Goal: Task Accomplishment & Management: Use online tool/utility

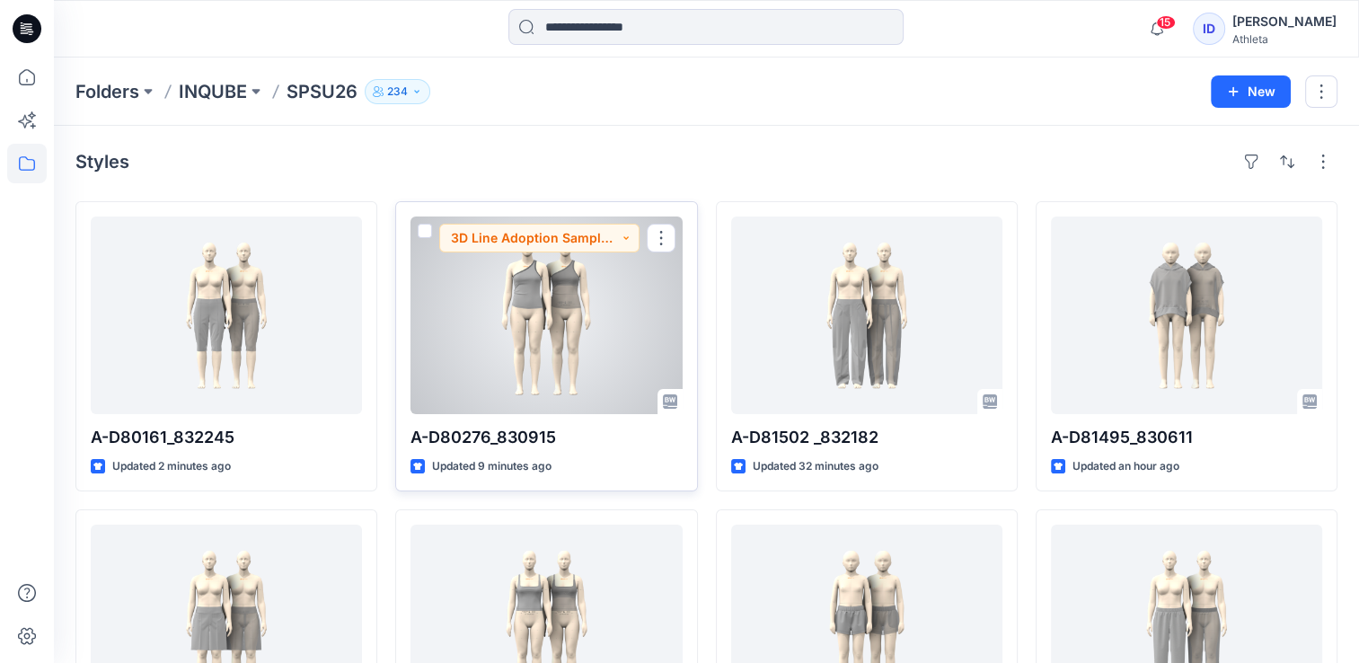
click at [592, 280] on div at bounding box center [546, 316] width 271 height 198
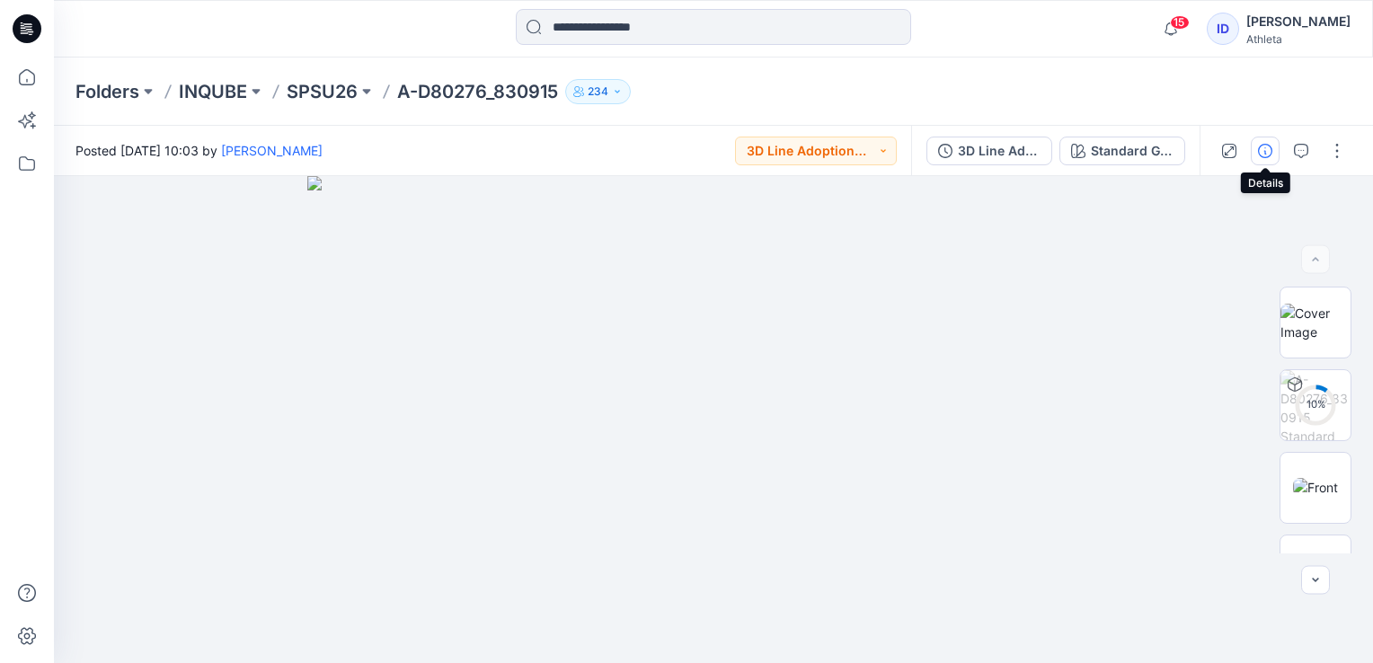
click at [1260, 159] on button "button" at bounding box center [1265, 151] width 29 height 29
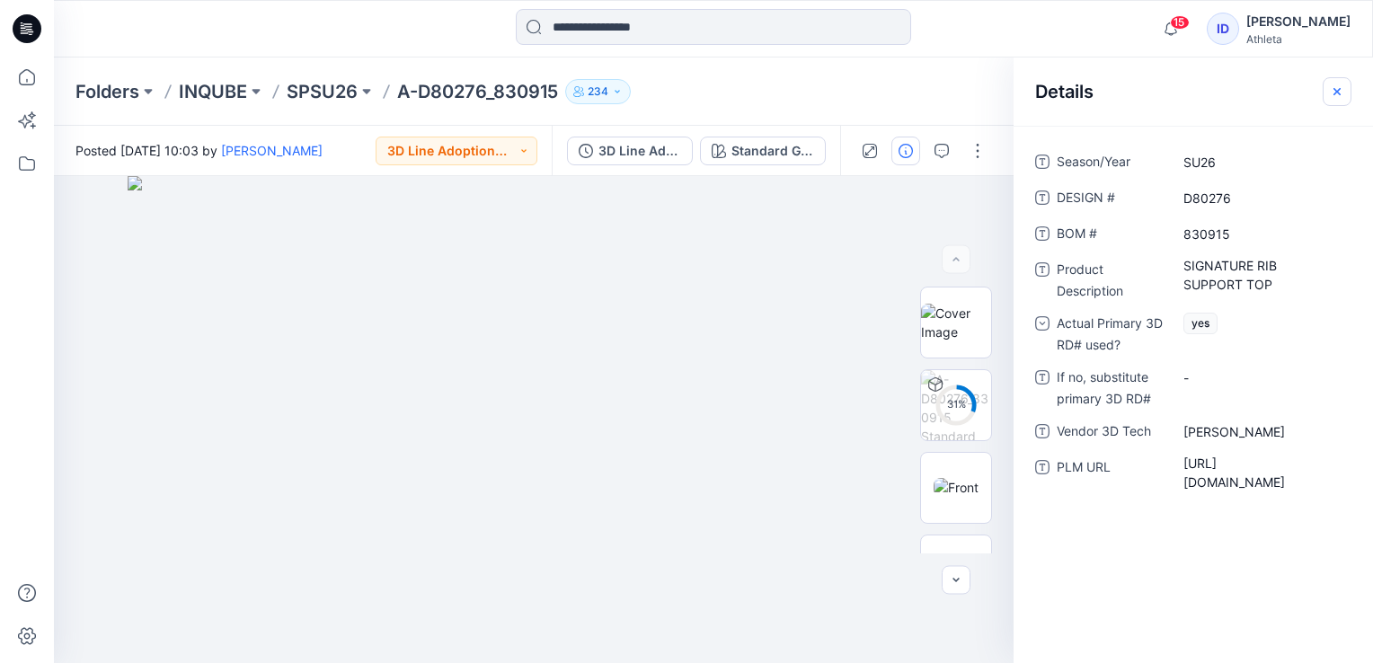
click at [1336, 90] on icon "button" at bounding box center [1336, 90] width 7 height 7
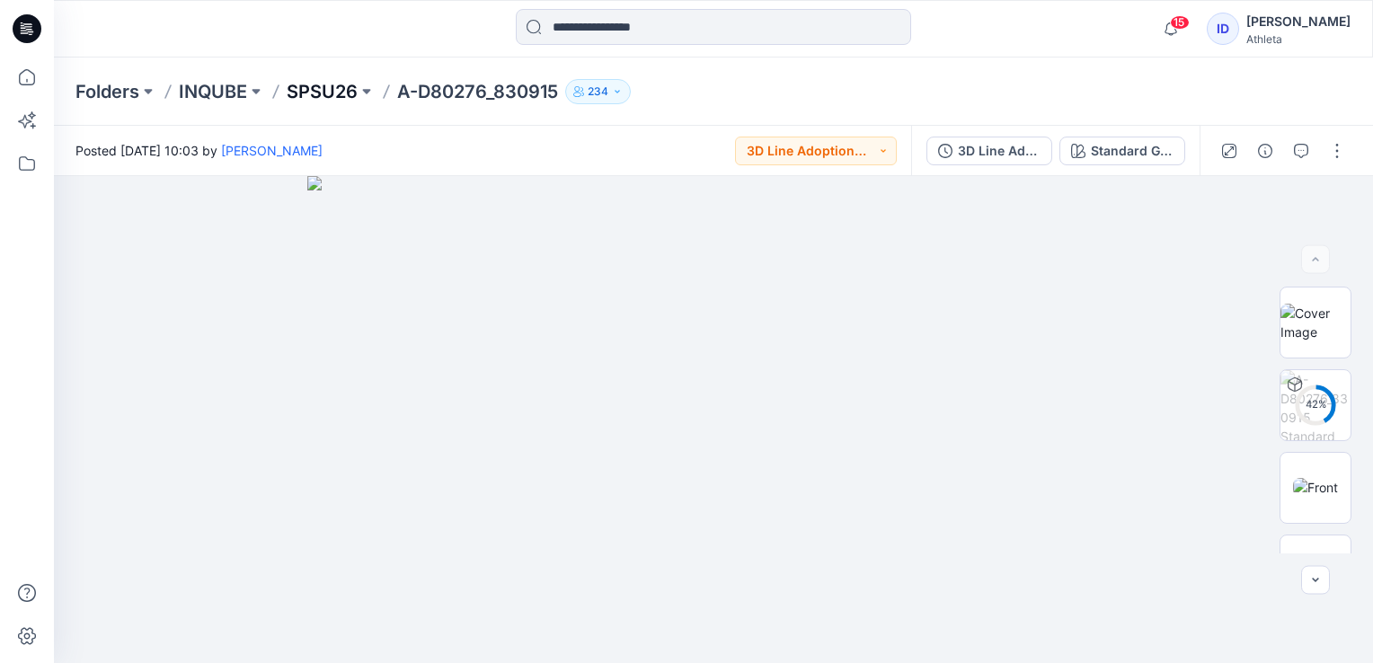
click at [316, 90] on p "SPSU26" at bounding box center [322, 91] width 71 height 25
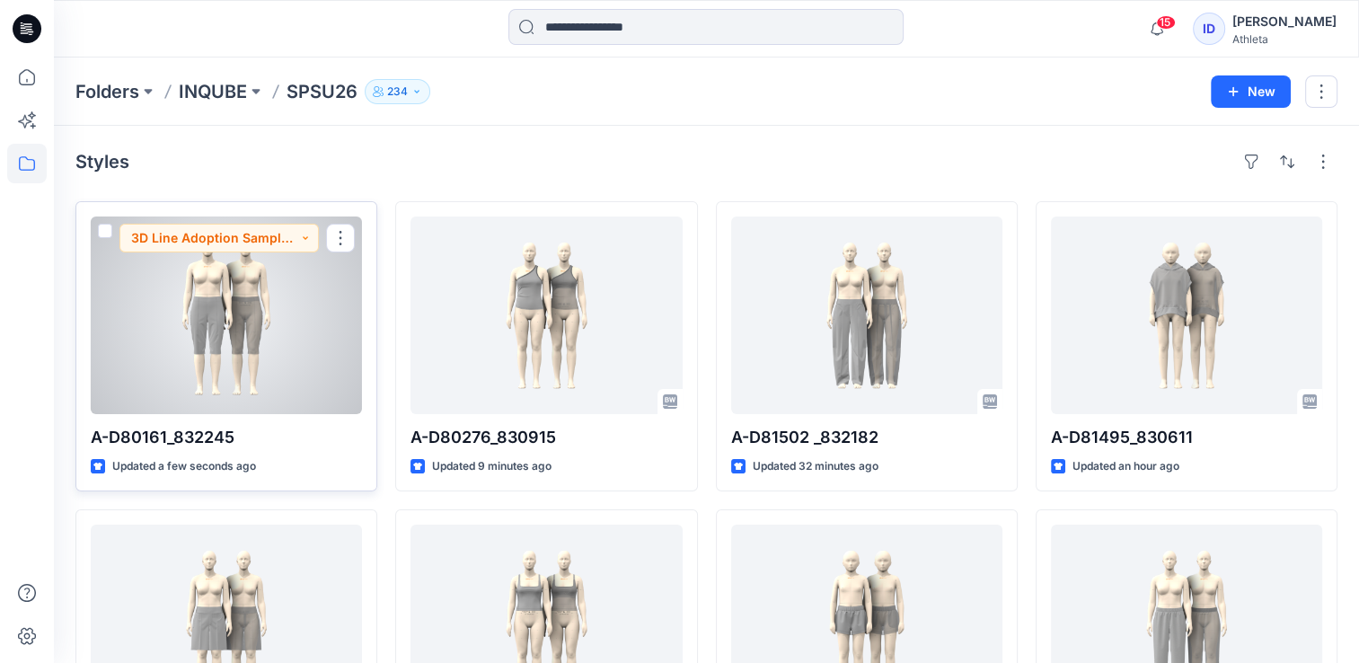
click at [302, 261] on div at bounding box center [226, 316] width 271 height 198
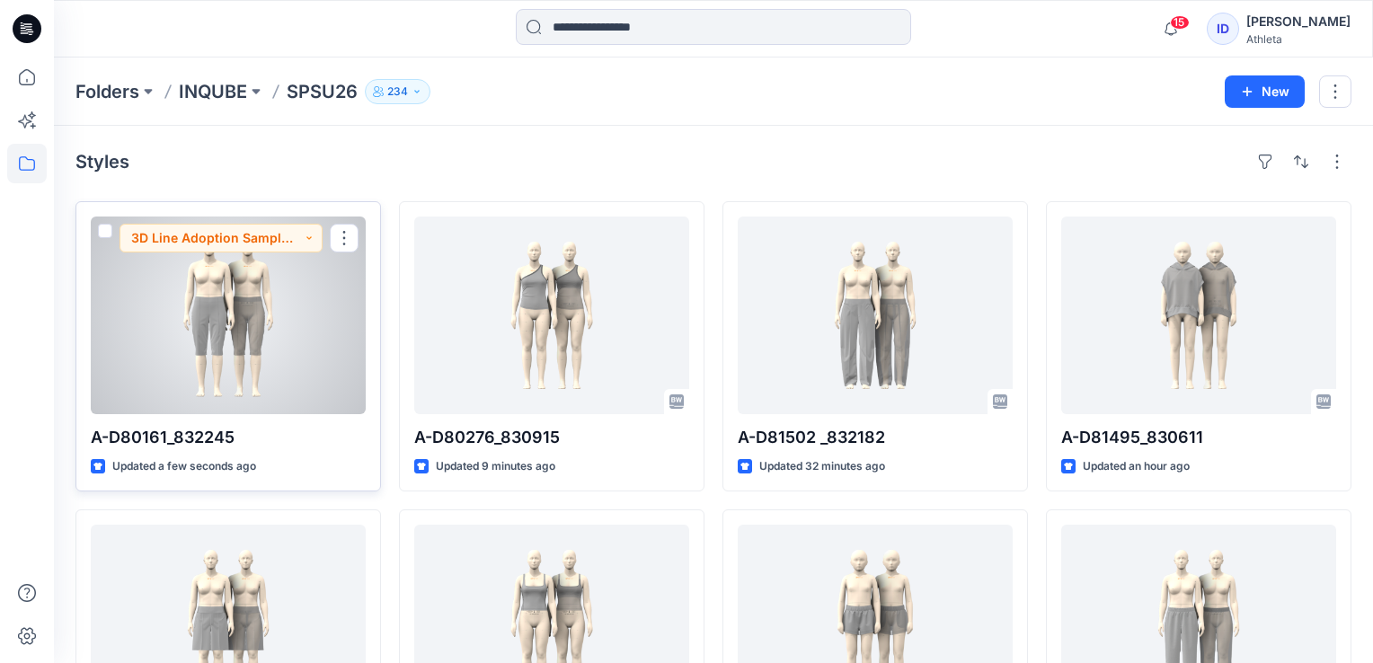
click at [302, 261] on div "Folders INQUBE SPSU26 234 New Styles A-D80161_832245 Updated a few seconds ago …" at bounding box center [713, 592] width 1319 height 1071
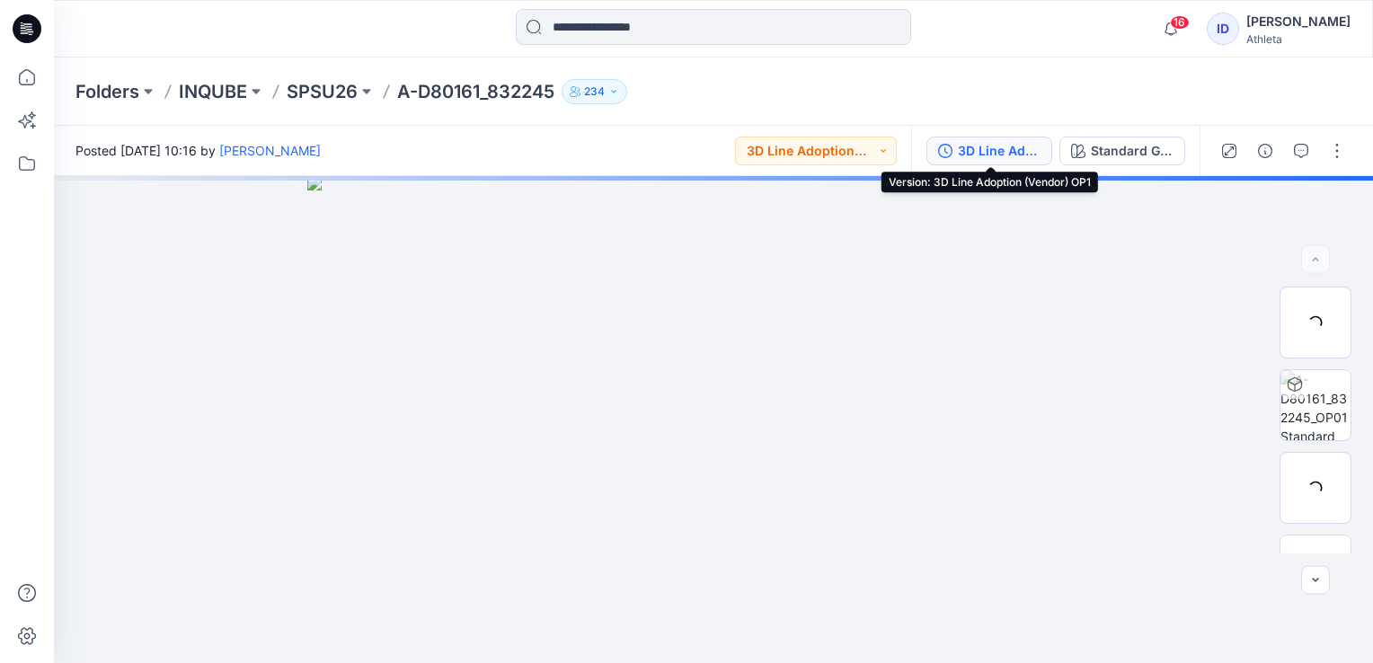
click at [1024, 142] on div "3D Line Adoption (Vendor) OP1" at bounding box center [999, 151] width 83 height 20
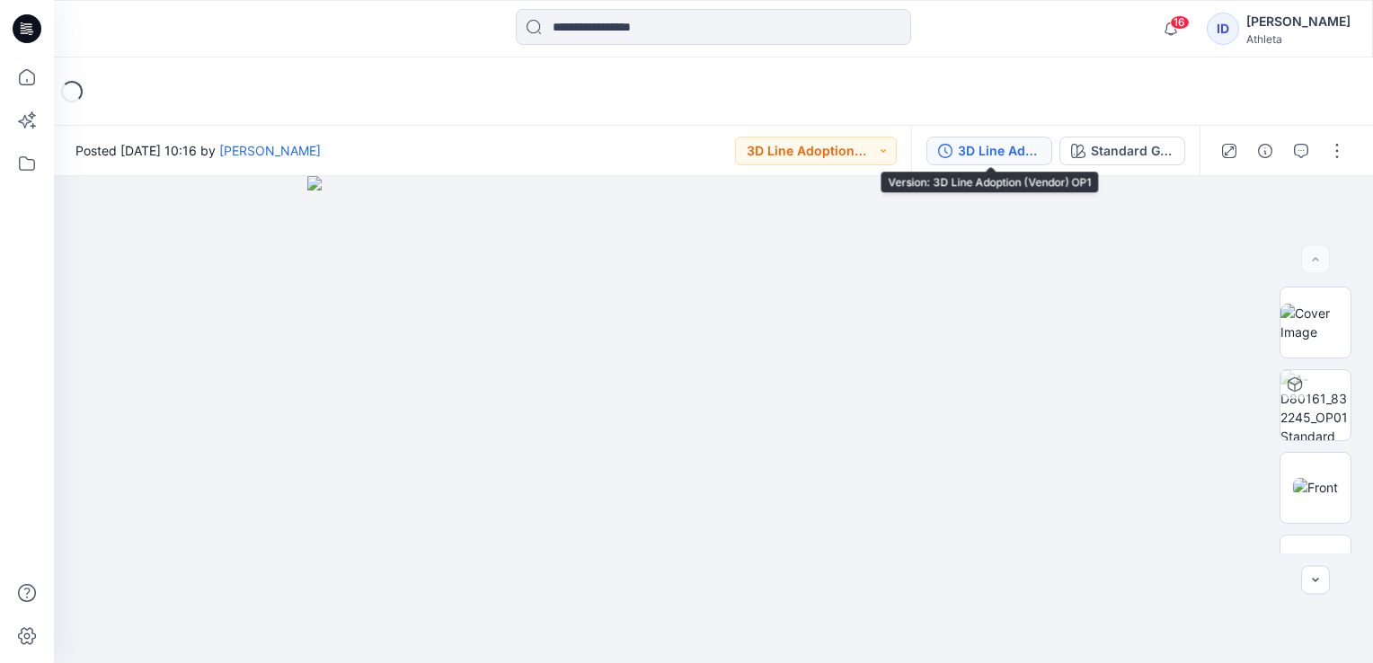
click at [1004, 153] on div "3D Line Adoption (Vendor) OP1" at bounding box center [999, 151] width 83 height 20
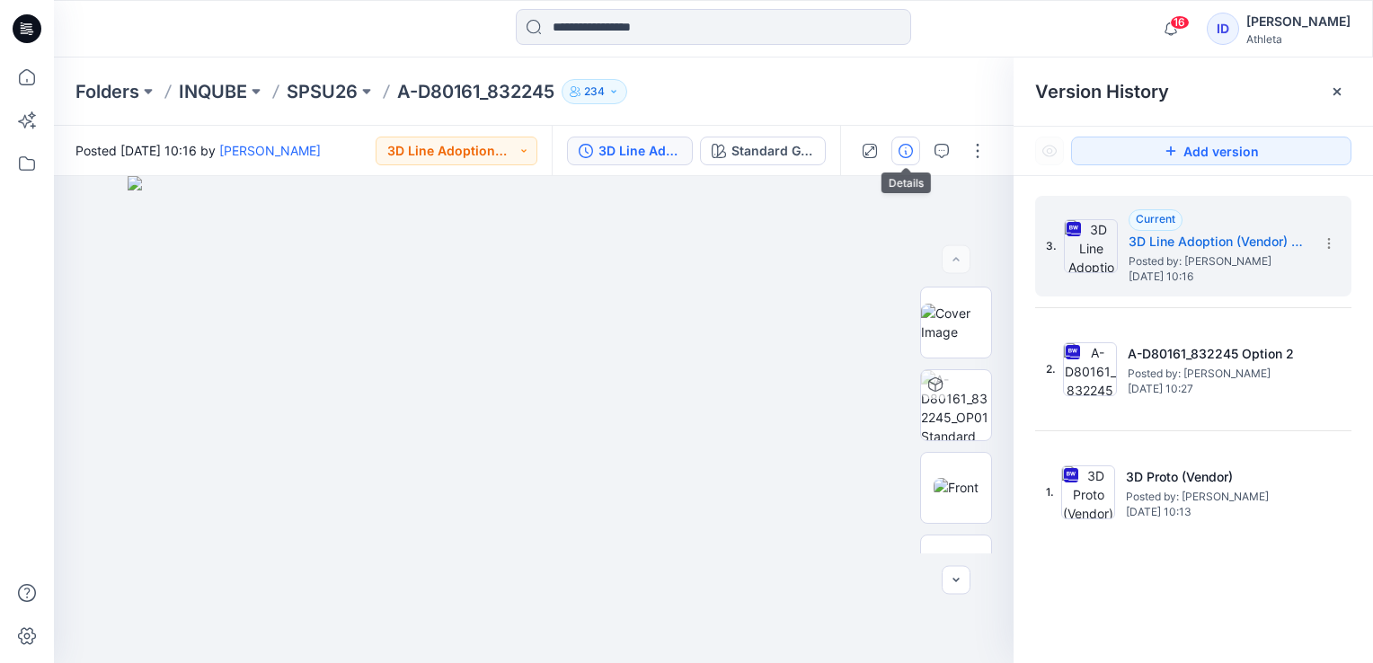
click at [910, 158] on button "button" at bounding box center [905, 151] width 29 height 29
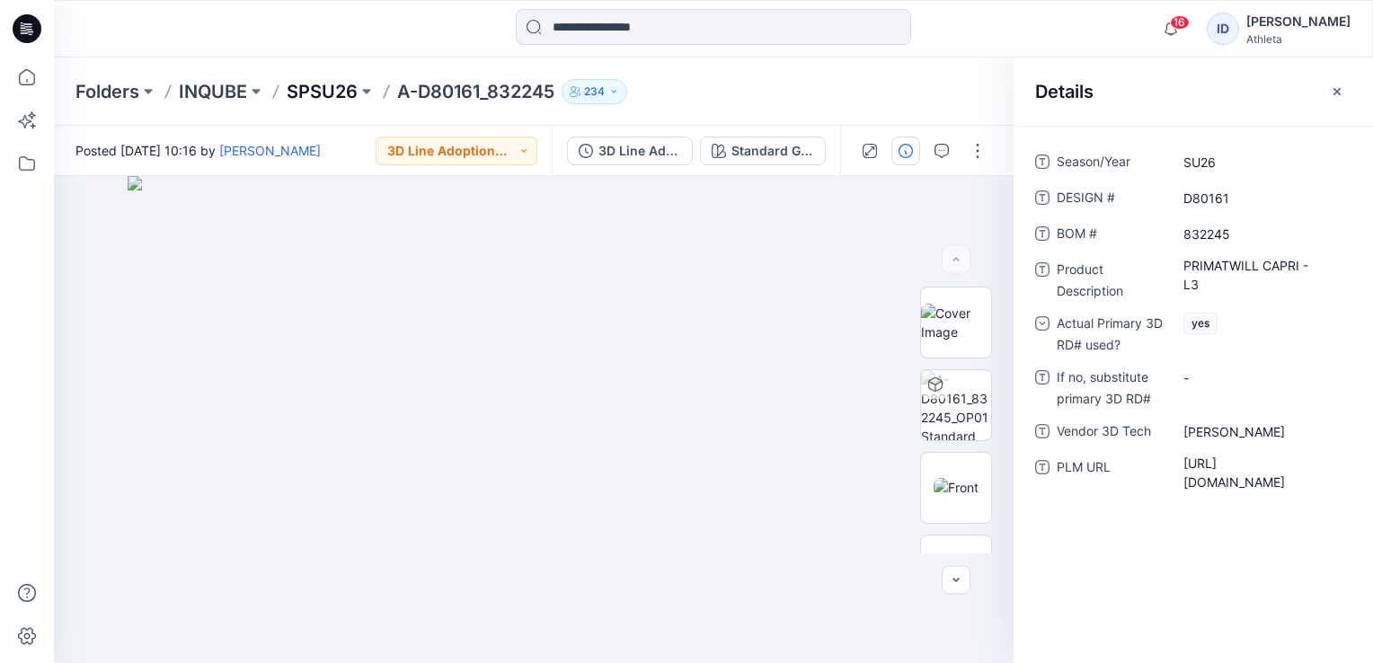
click at [338, 95] on p "SPSU26" at bounding box center [322, 91] width 71 height 25
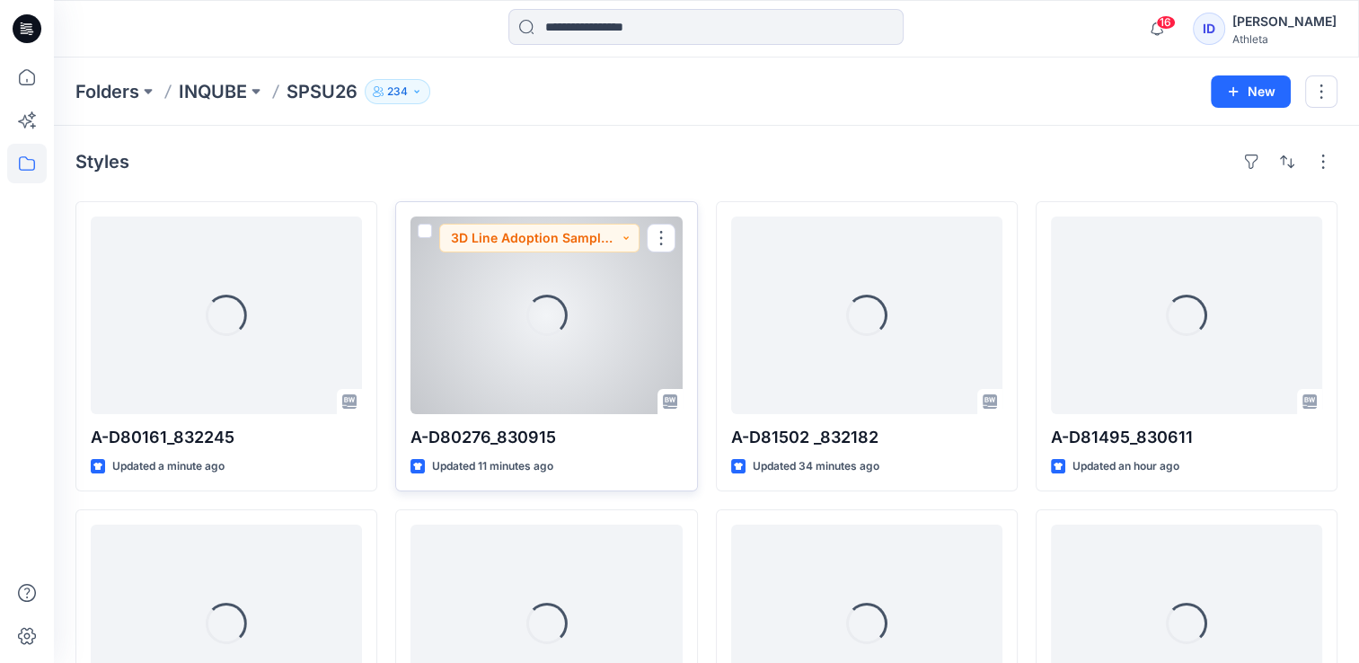
click at [420, 328] on div "Loading..." at bounding box center [546, 316] width 271 height 198
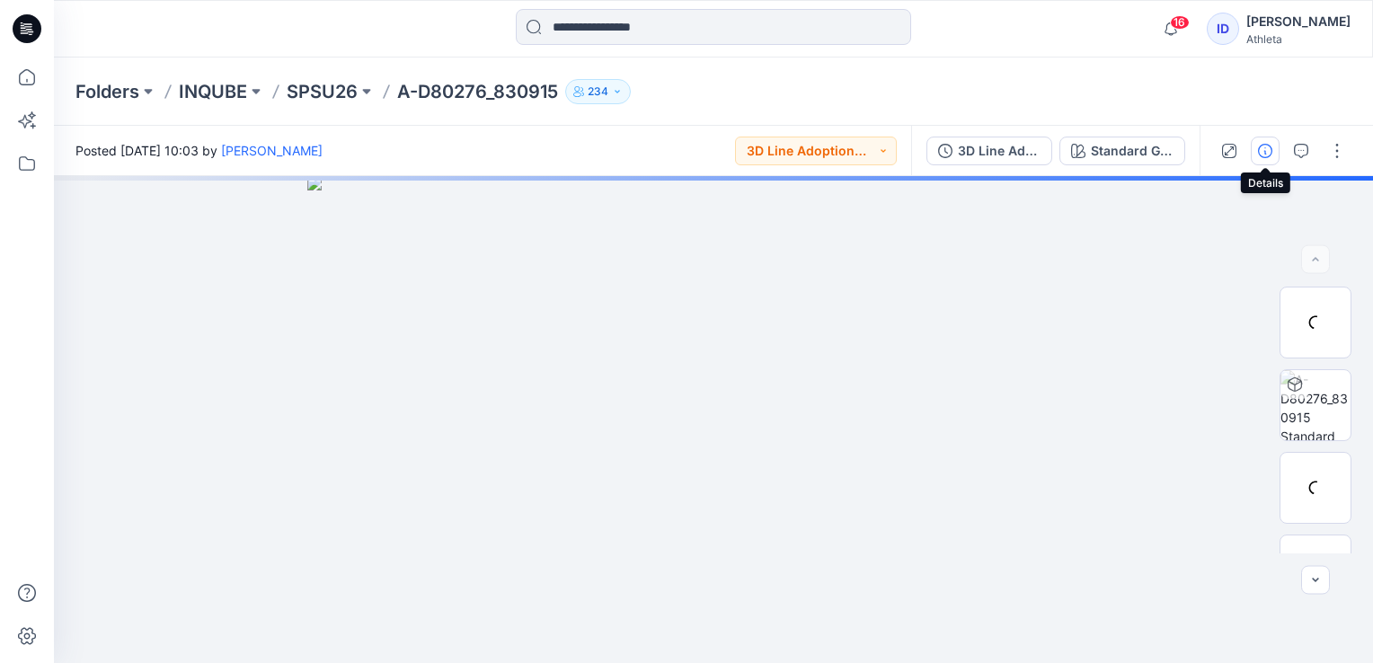
click at [1265, 153] on icon "button" at bounding box center [1265, 151] width 14 height 14
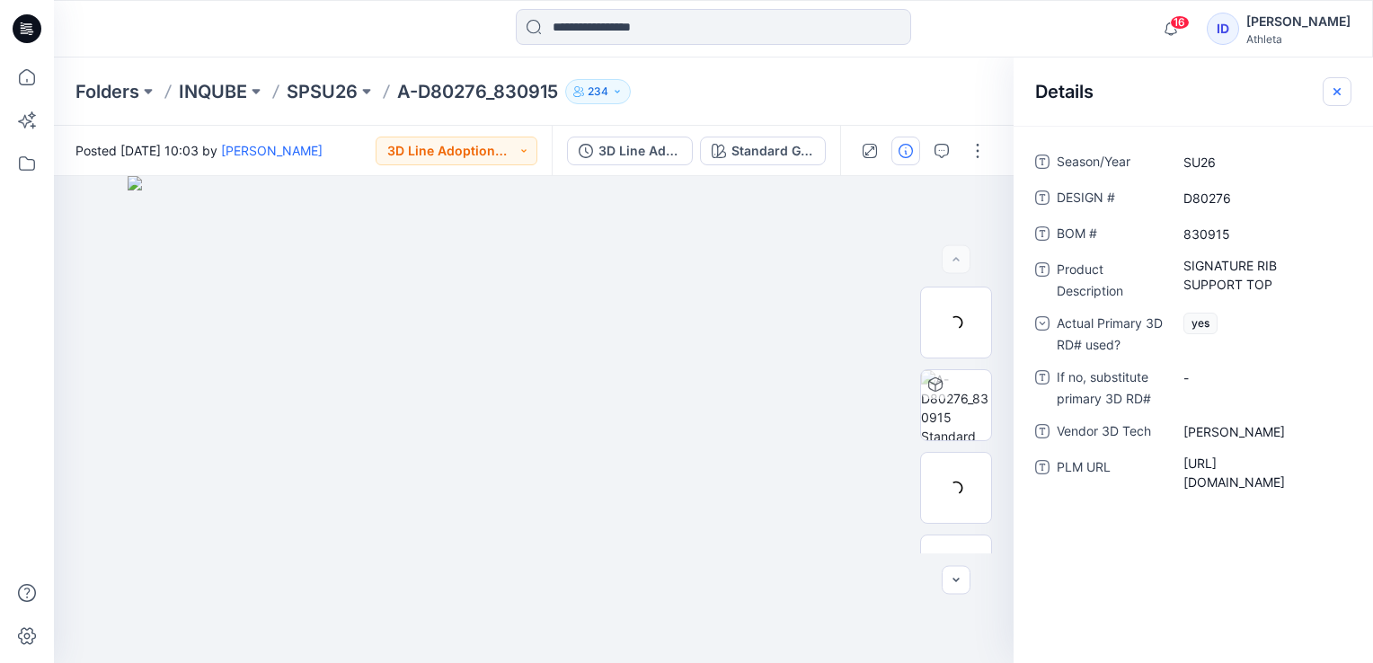
click at [1343, 93] on icon "button" at bounding box center [1337, 91] width 14 height 14
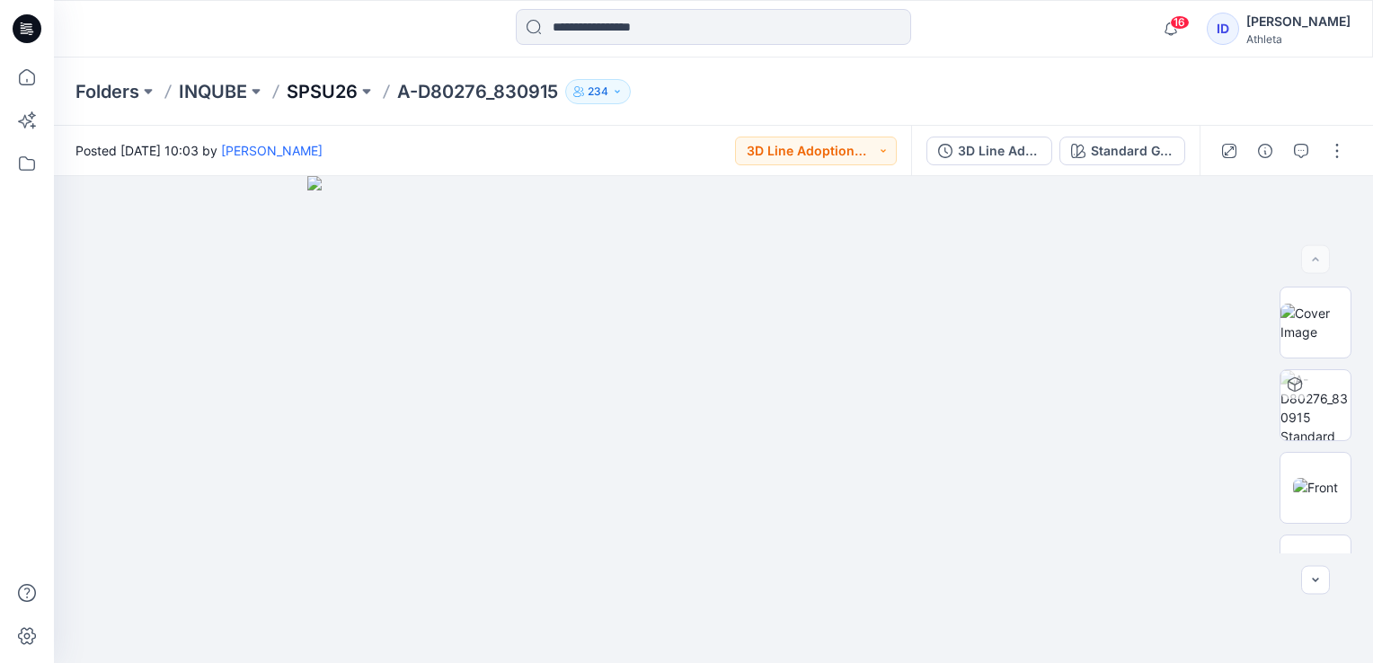
click at [331, 88] on p "SPSU26" at bounding box center [322, 91] width 71 height 25
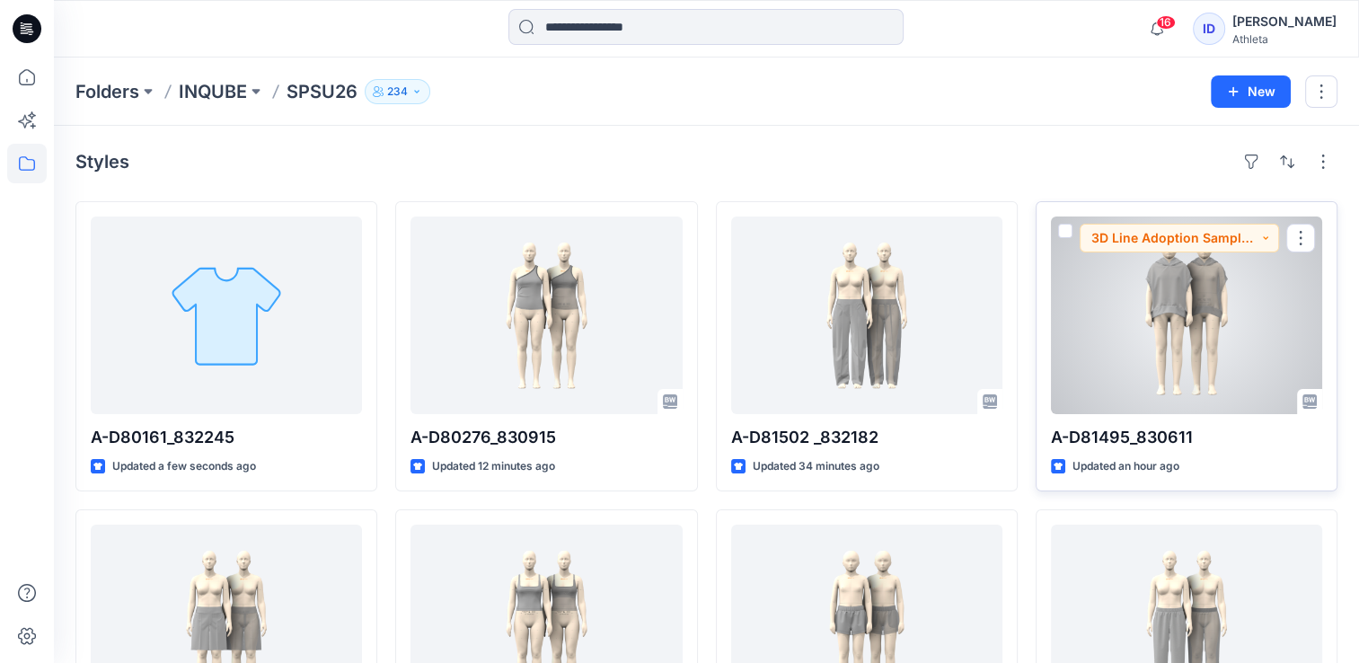
click at [1215, 287] on div at bounding box center [1186, 316] width 271 height 198
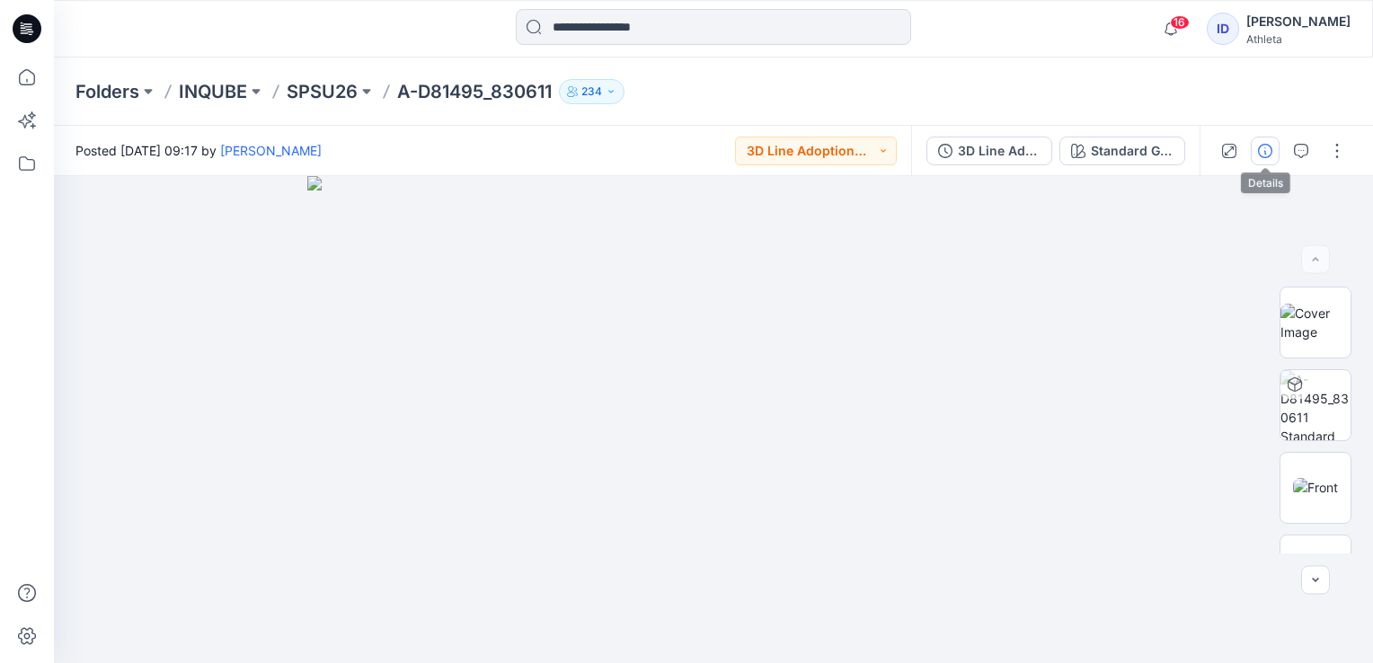
click at [1260, 144] on icon "button" at bounding box center [1265, 151] width 14 height 14
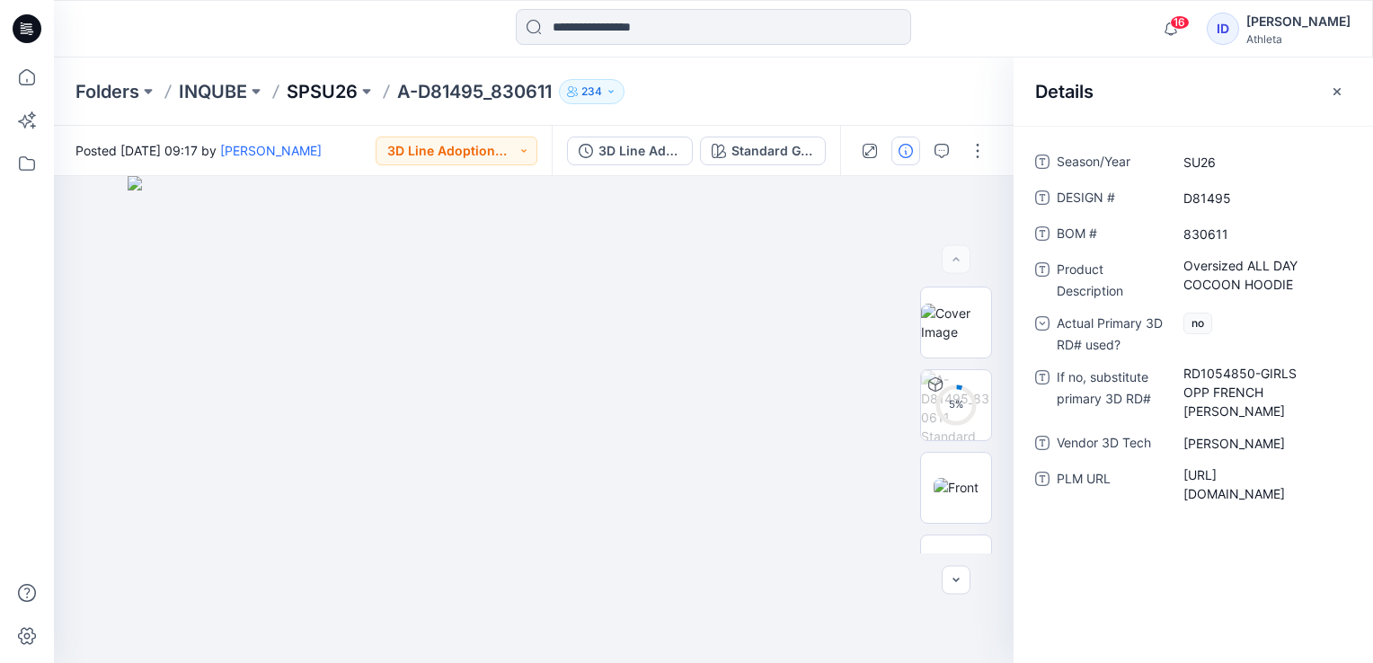
click at [309, 86] on p "SPSU26" at bounding box center [322, 91] width 71 height 25
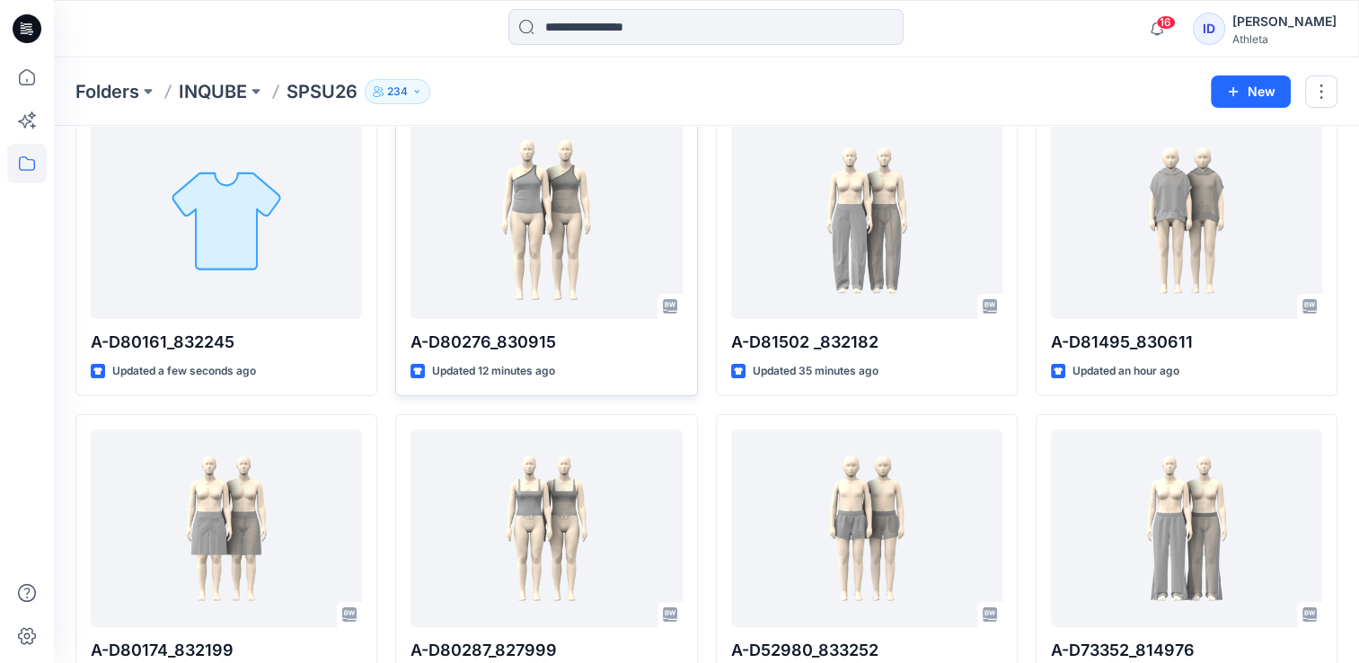
scroll to position [90, 0]
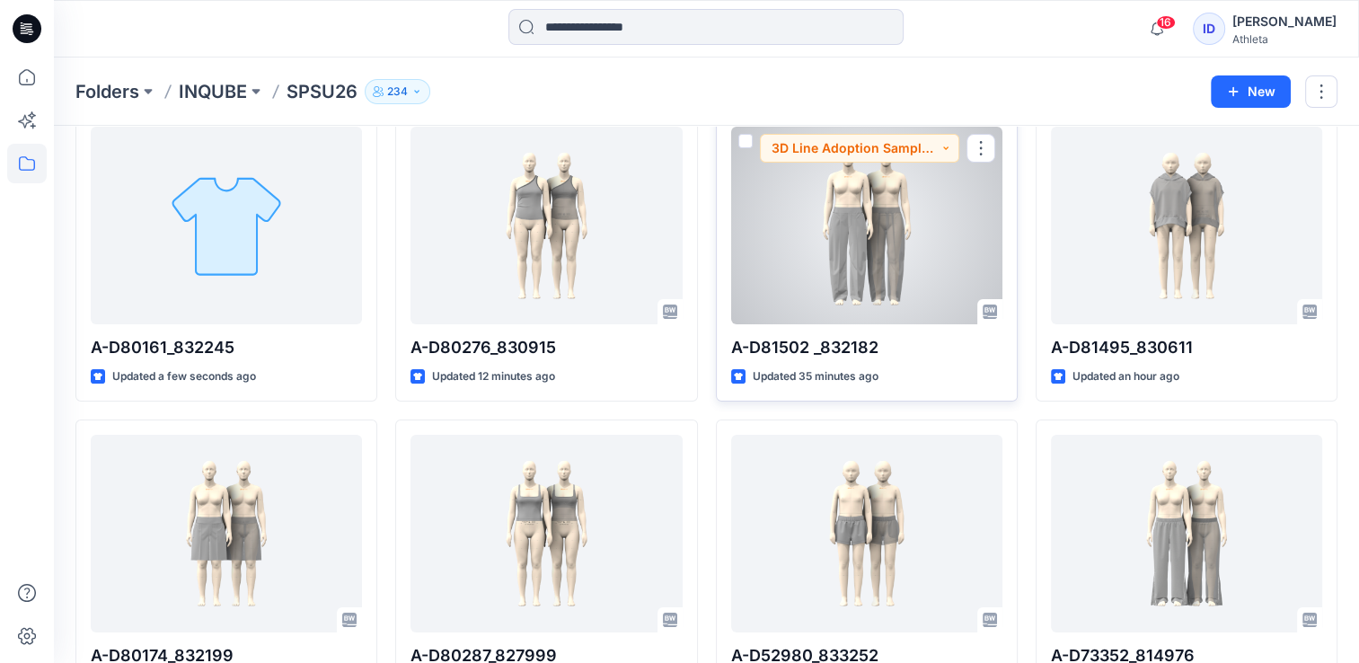
click at [842, 208] on div at bounding box center [866, 226] width 271 height 198
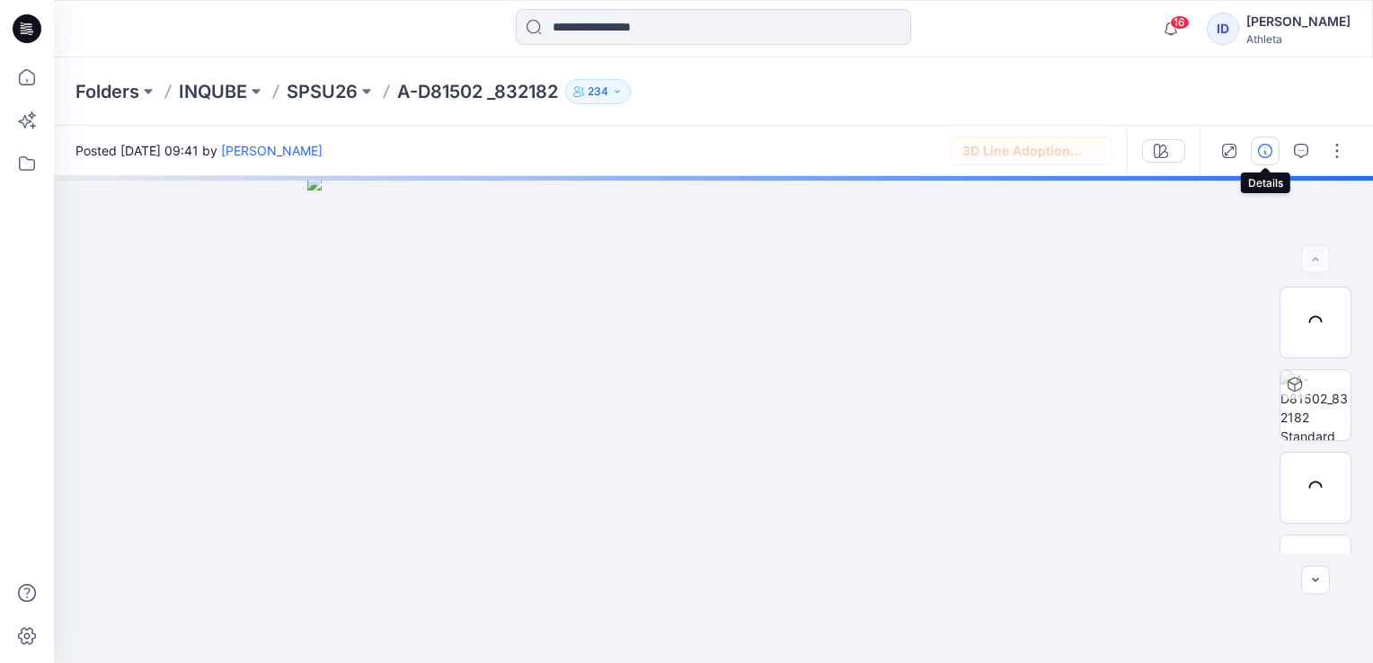
click at [1257, 146] on button "button" at bounding box center [1265, 151] width 29 height 29
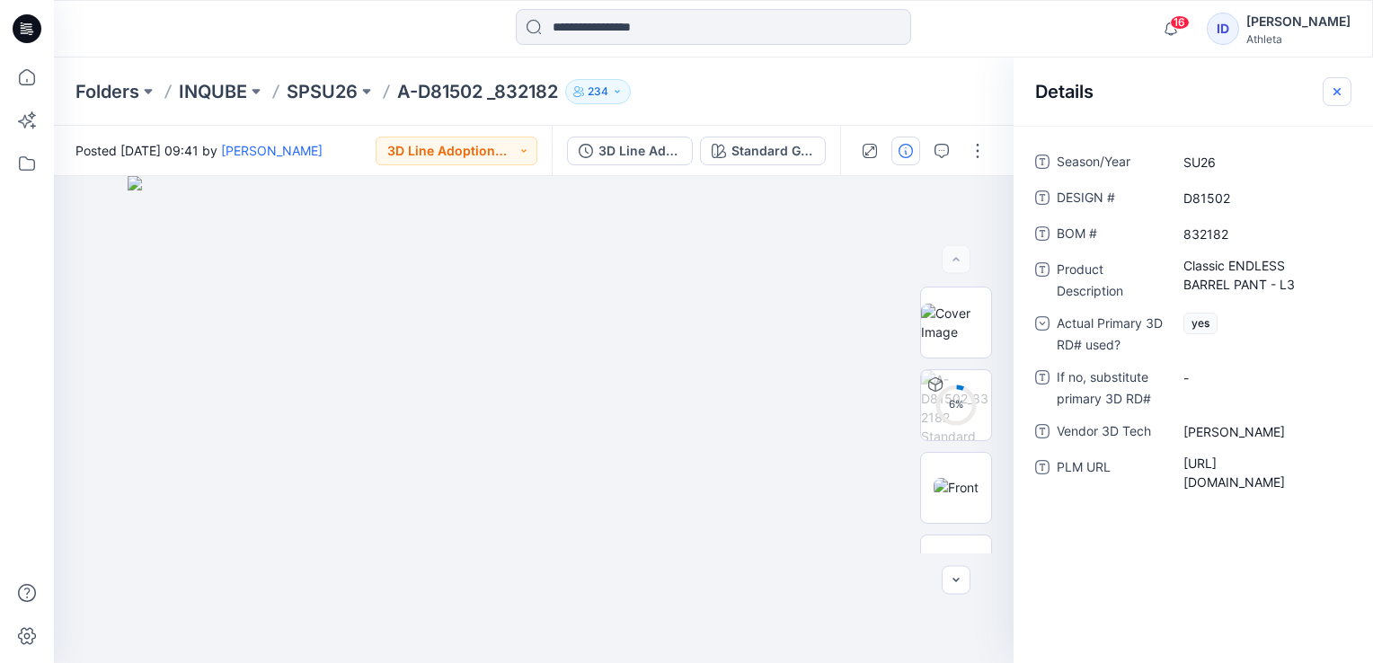
click at [1330, 91] on icon "button" at bounding box center [1337, 91] width 14 height 14
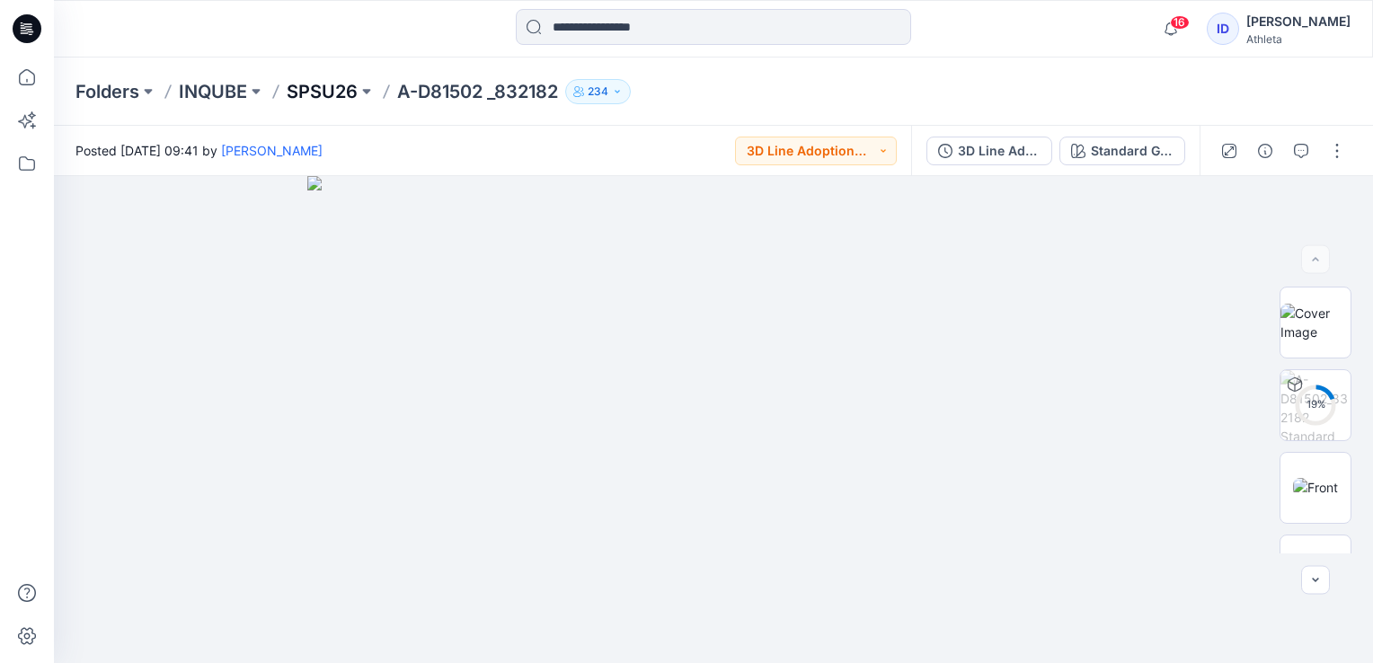
click at [330, 93] on p "SPSU26" at bounding box center [322, 91] width 71 height 25
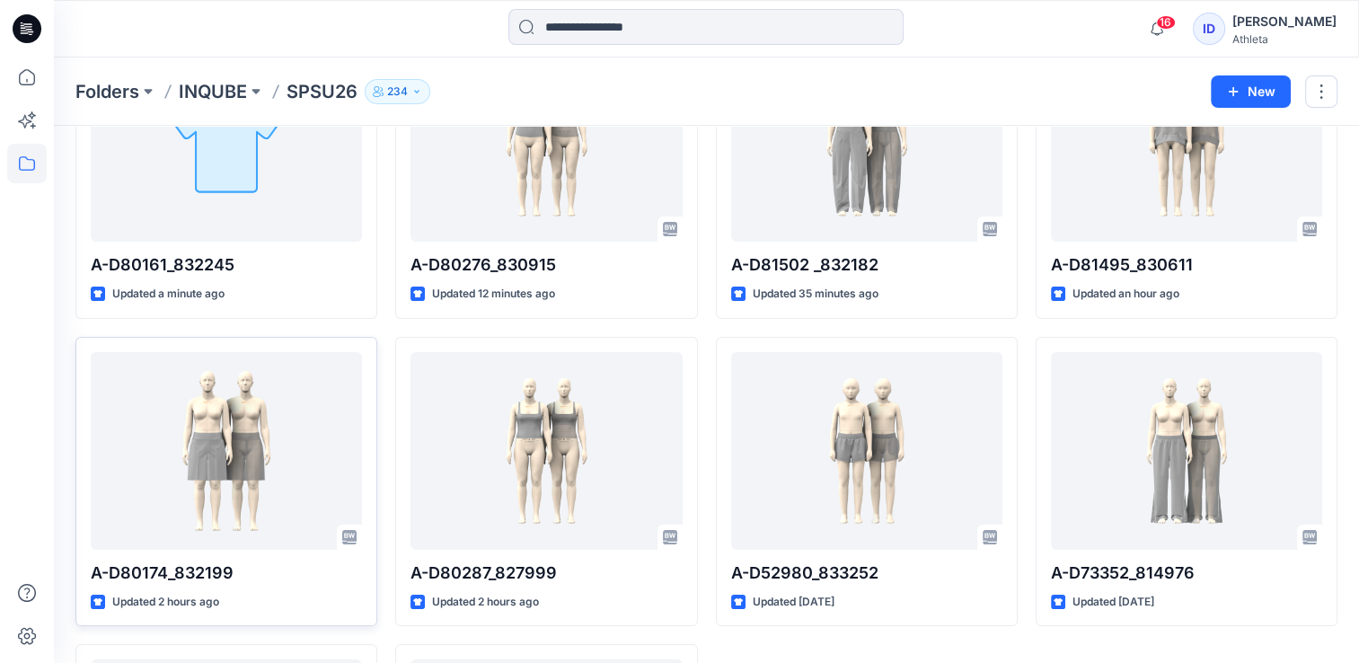
scroll to position [180, 0]
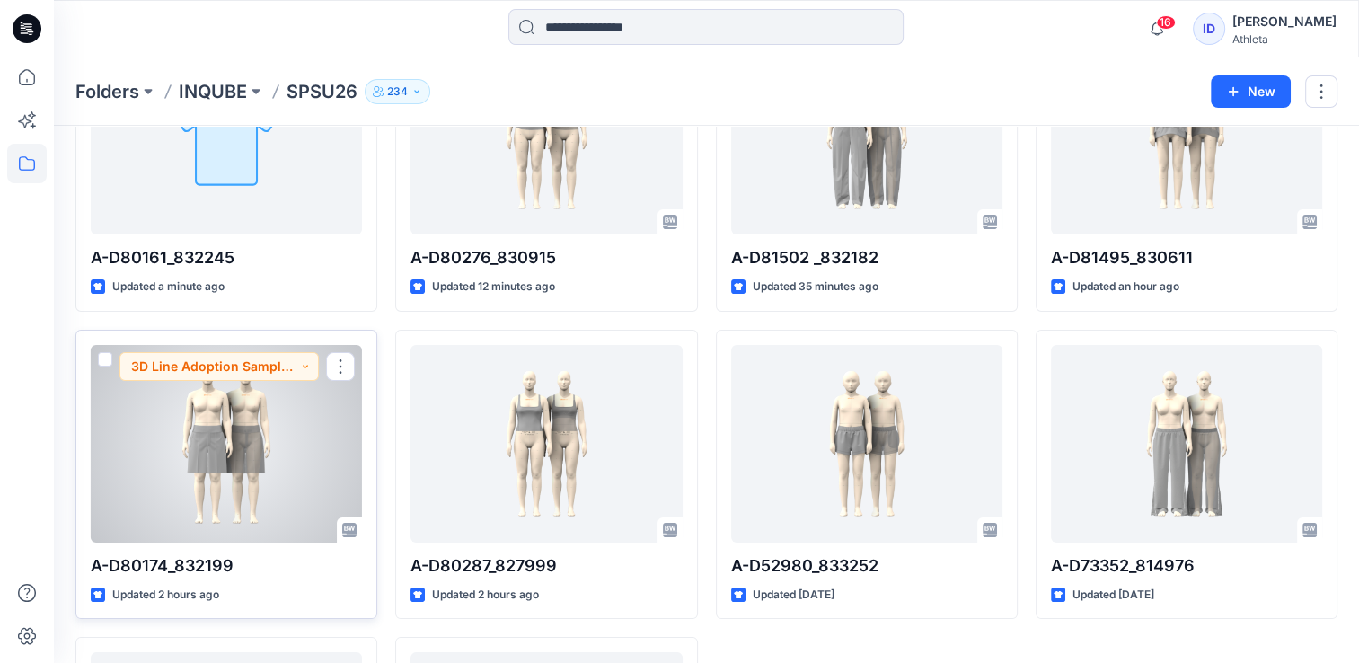
click at [251, 458] on div at bounding box center [226, 444] width 271 height 198
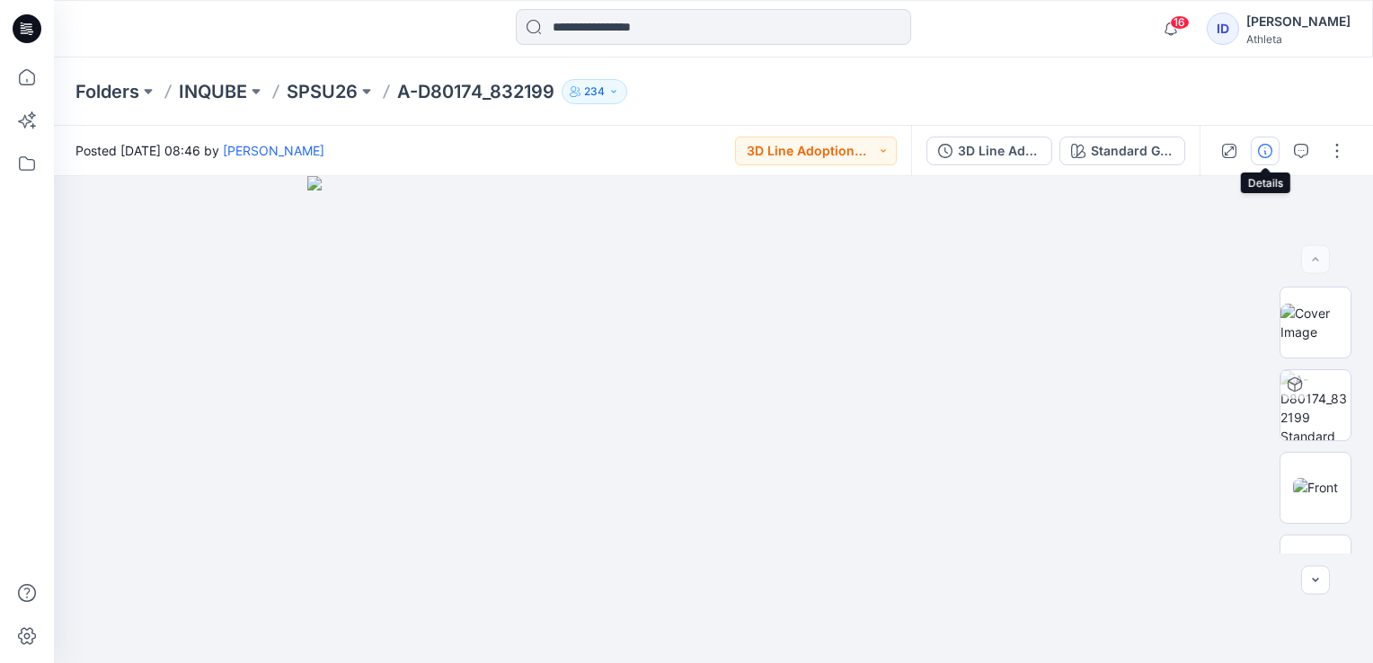
click at [1254, 156] on button "button" at bounding box center [1265, 151] width 29 height 29
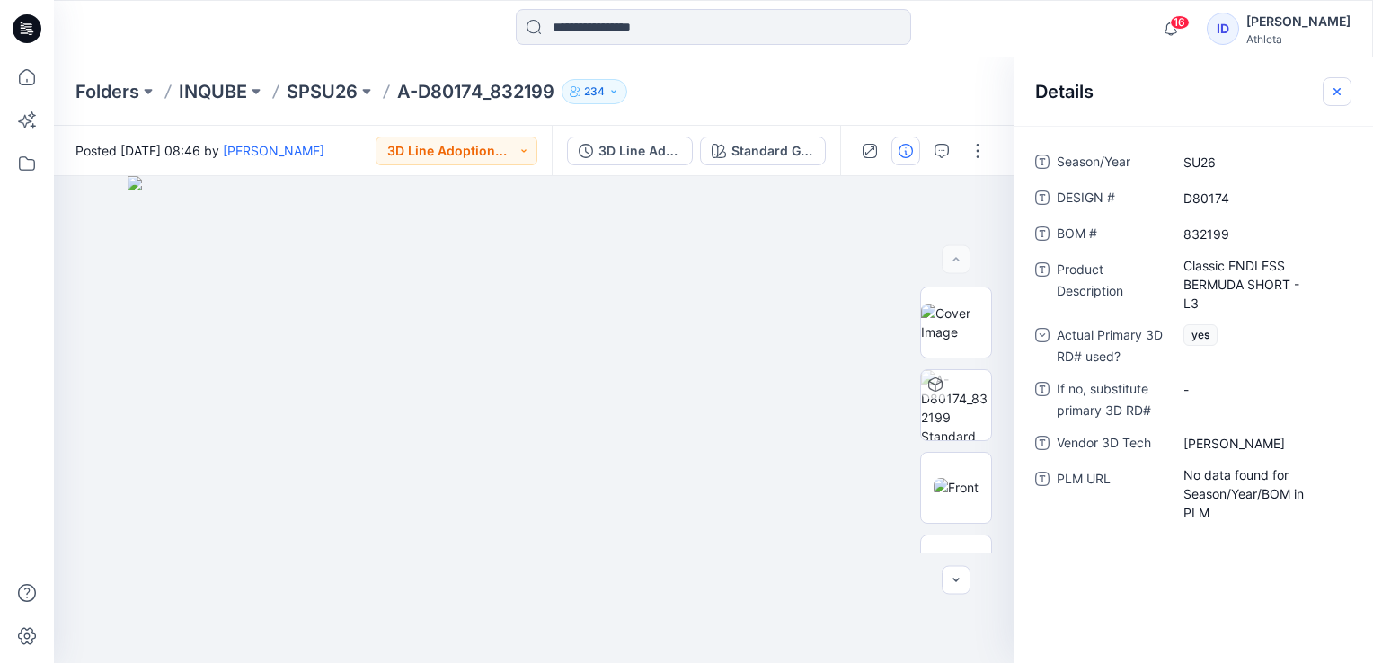
click at [1335, 100] on button "button" at bounding box center [1336, 91] width 29 height 29
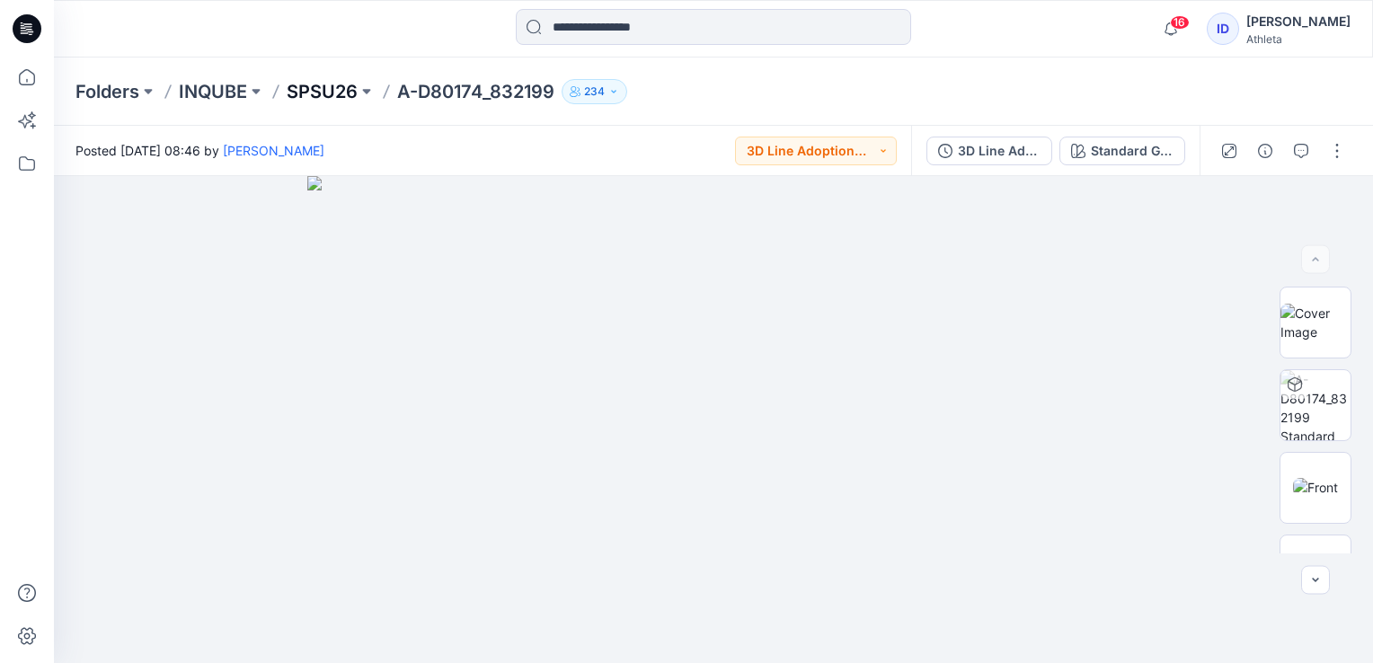
click at [327, 95] on p "SPSU26" at bounding box center [322, 91] width 71 height 25
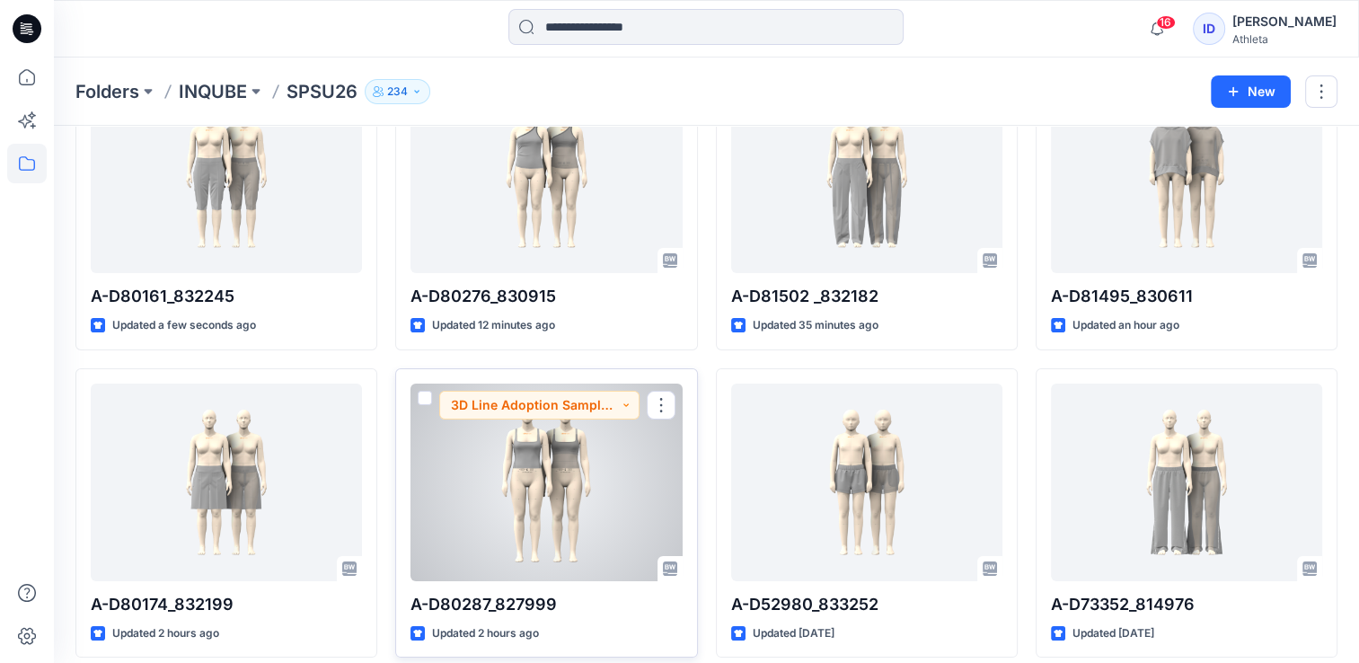
scroll to position [180, 0]
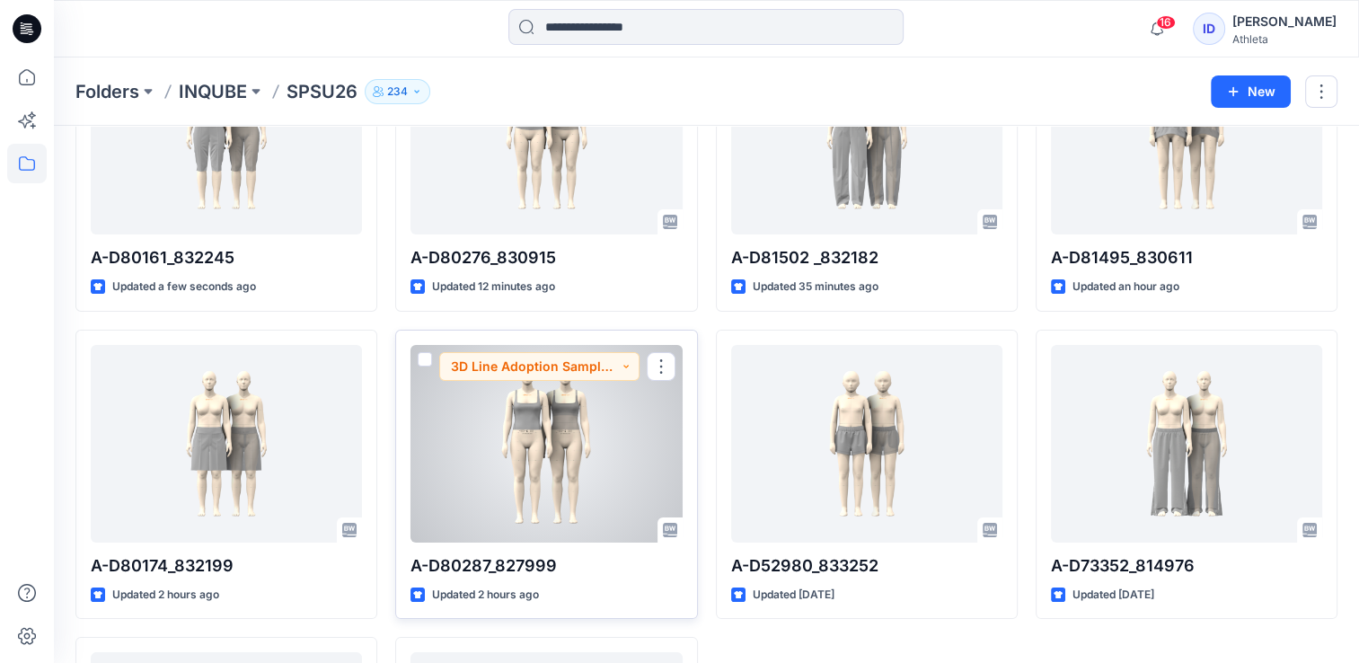
click at [567, 450] on div at bounding box center [546, 444] width 271 height 198
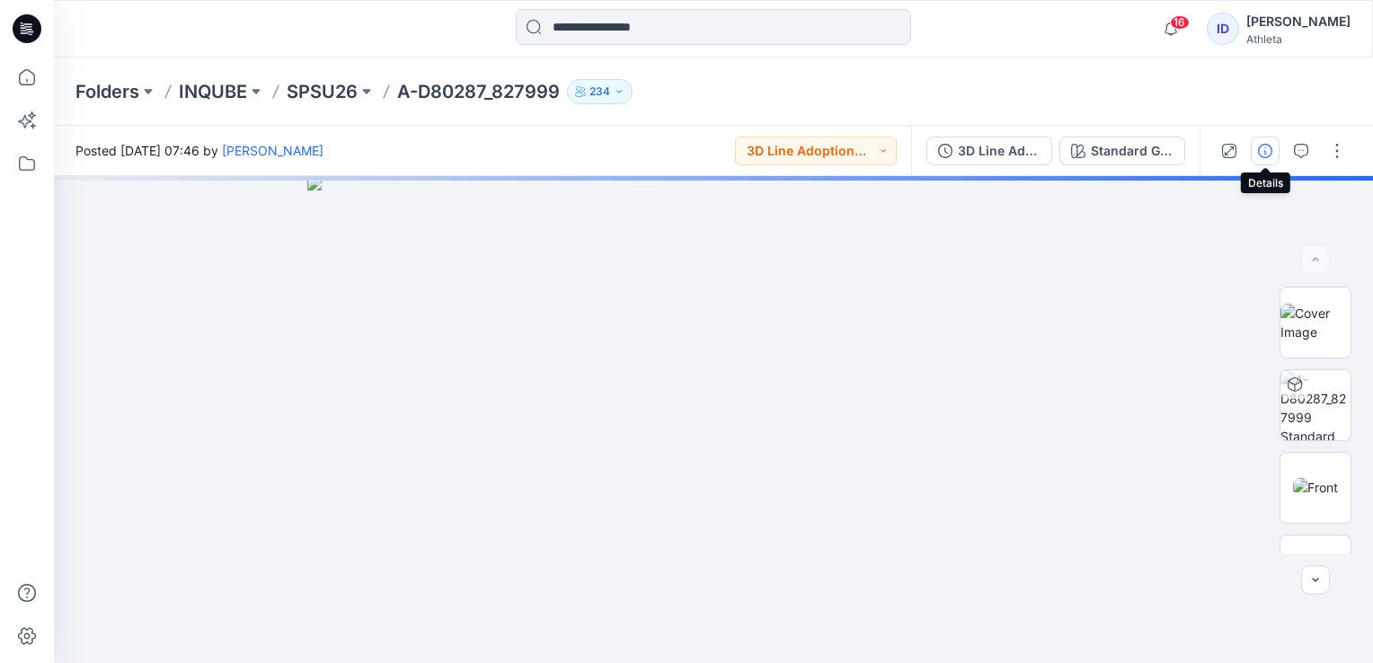
click at [1267, 154] on icon "button" at bounding box center [1265, 151] width 14 height 14
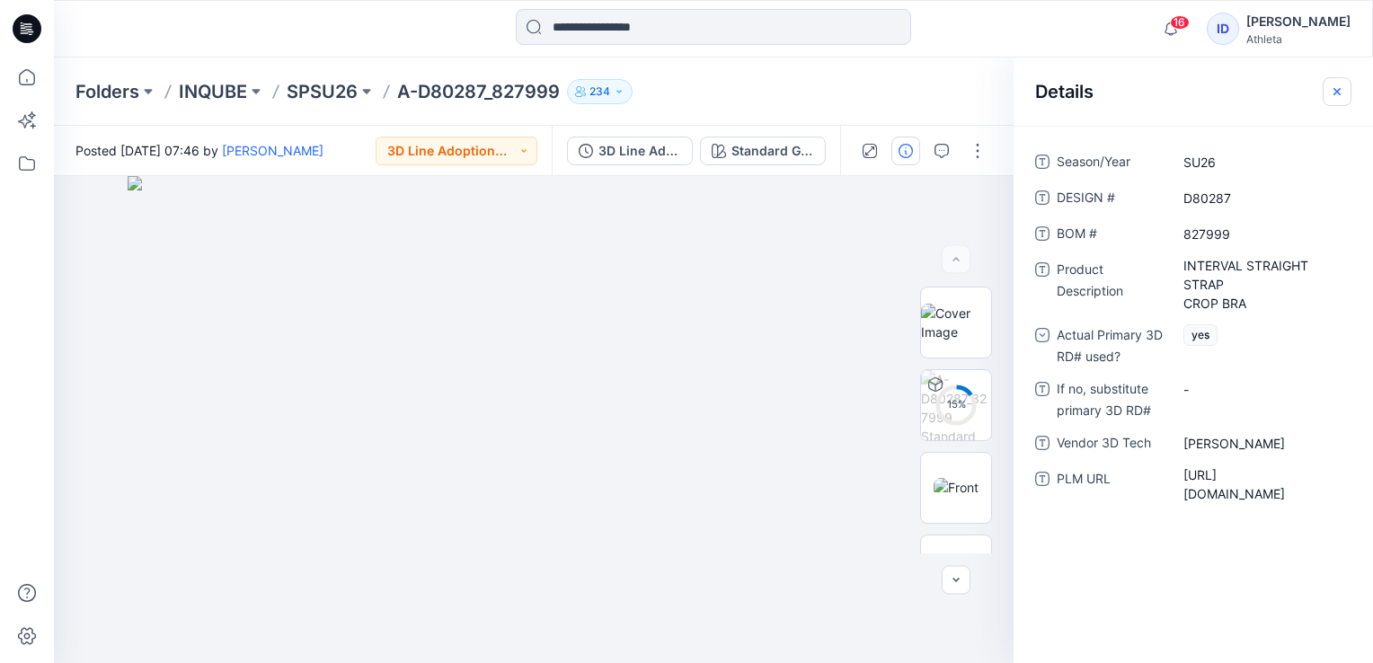
click at [1329, 96] on button "button" at bounding box center [1336, 91] width 29 height 29
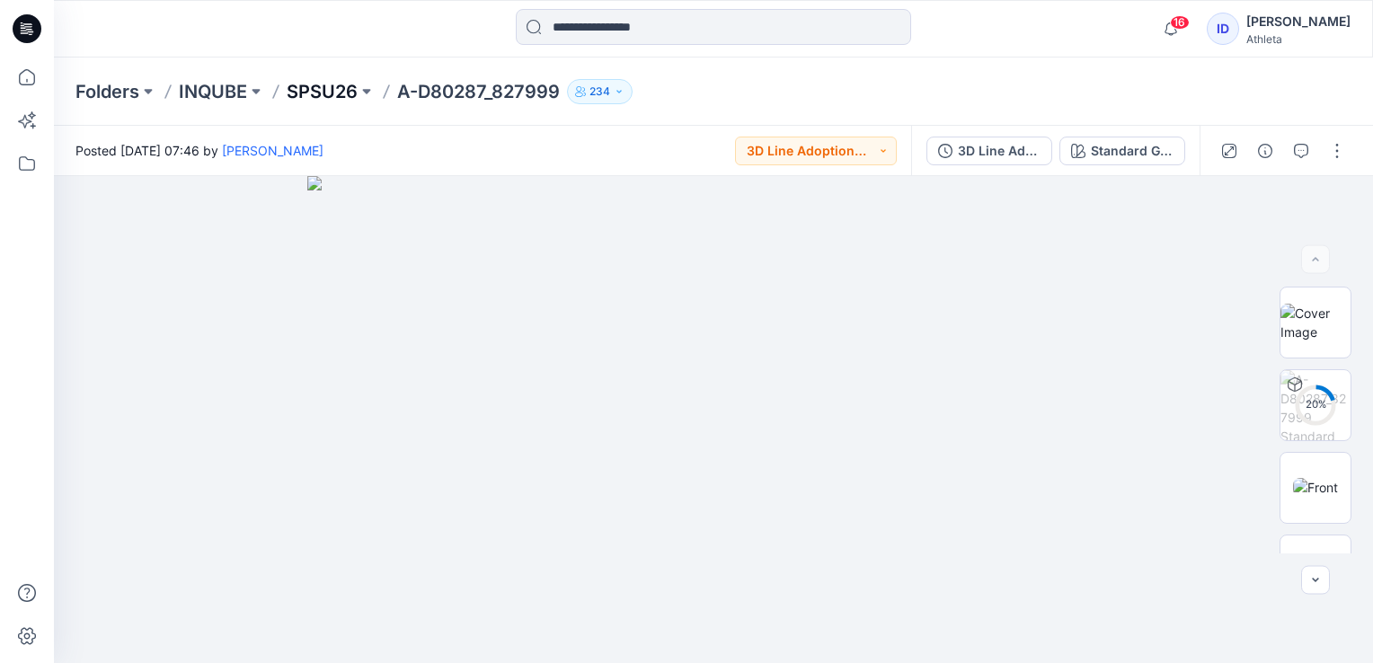
click at [349, 80] on p "SPSU26" at bounding box center [322, 91] width 71 height 25
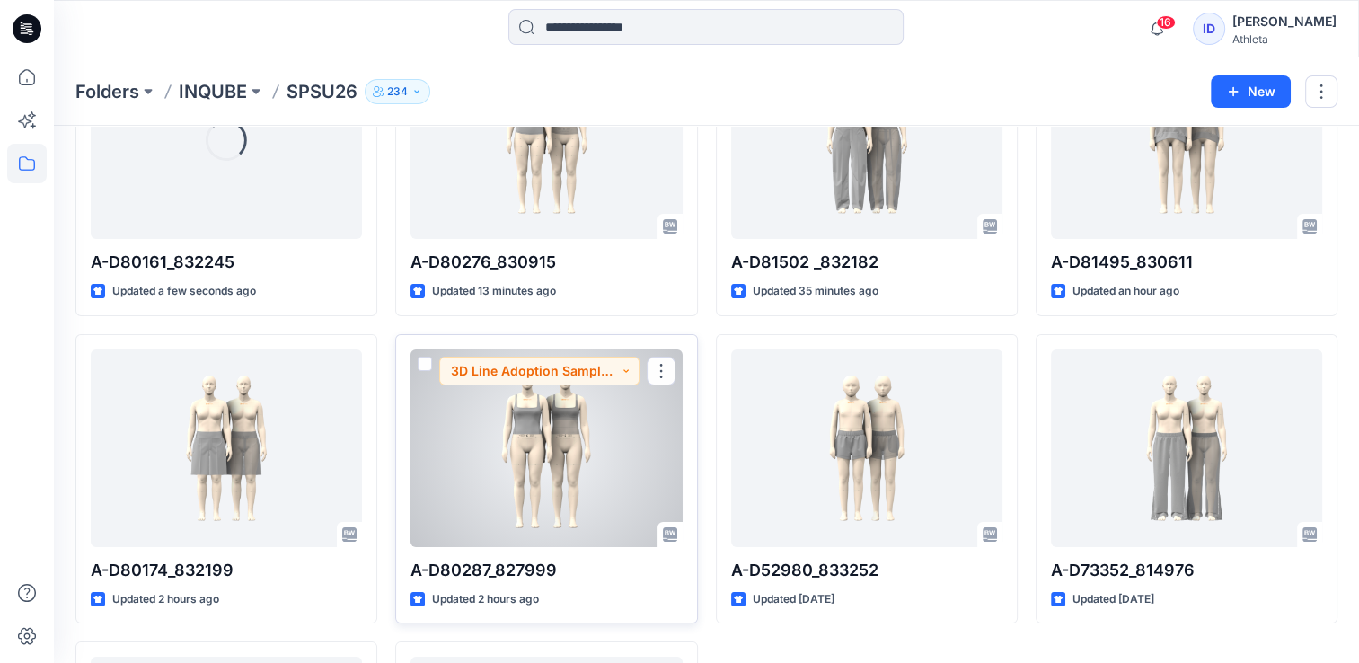
scroll to position [180, 0]
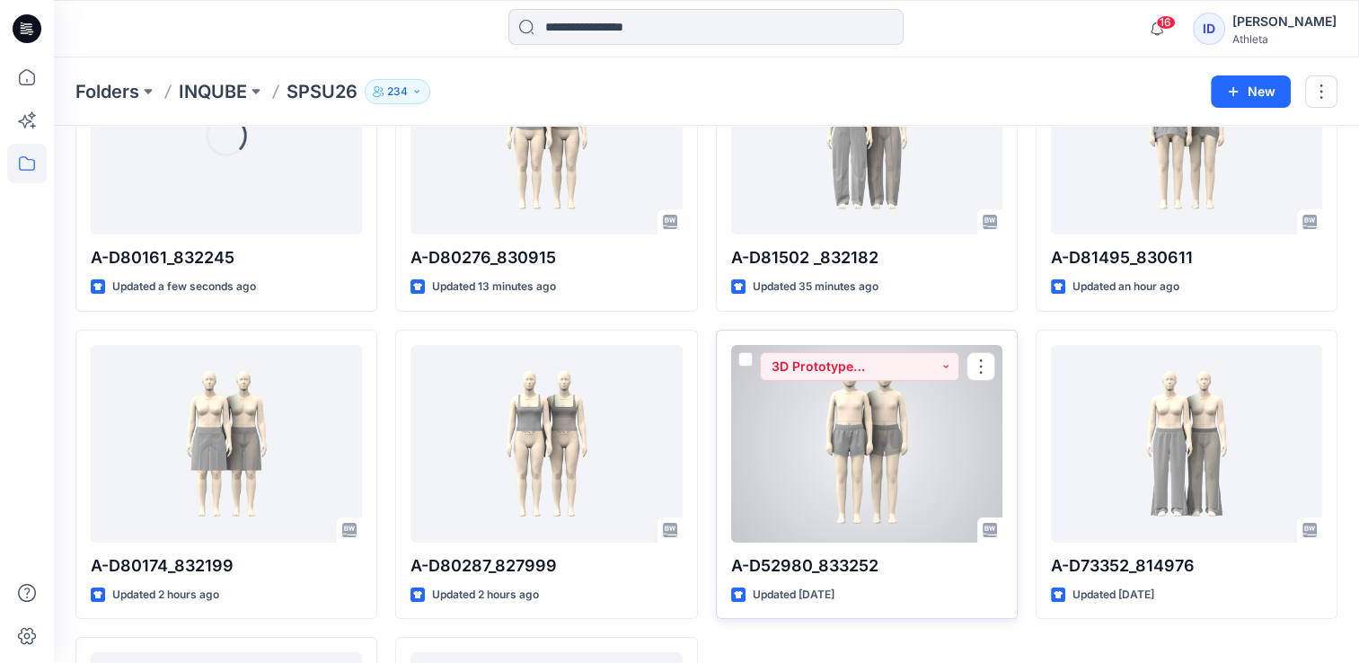
click at [907, 469] on div at bounding box center [866, 444] width 271 height 198
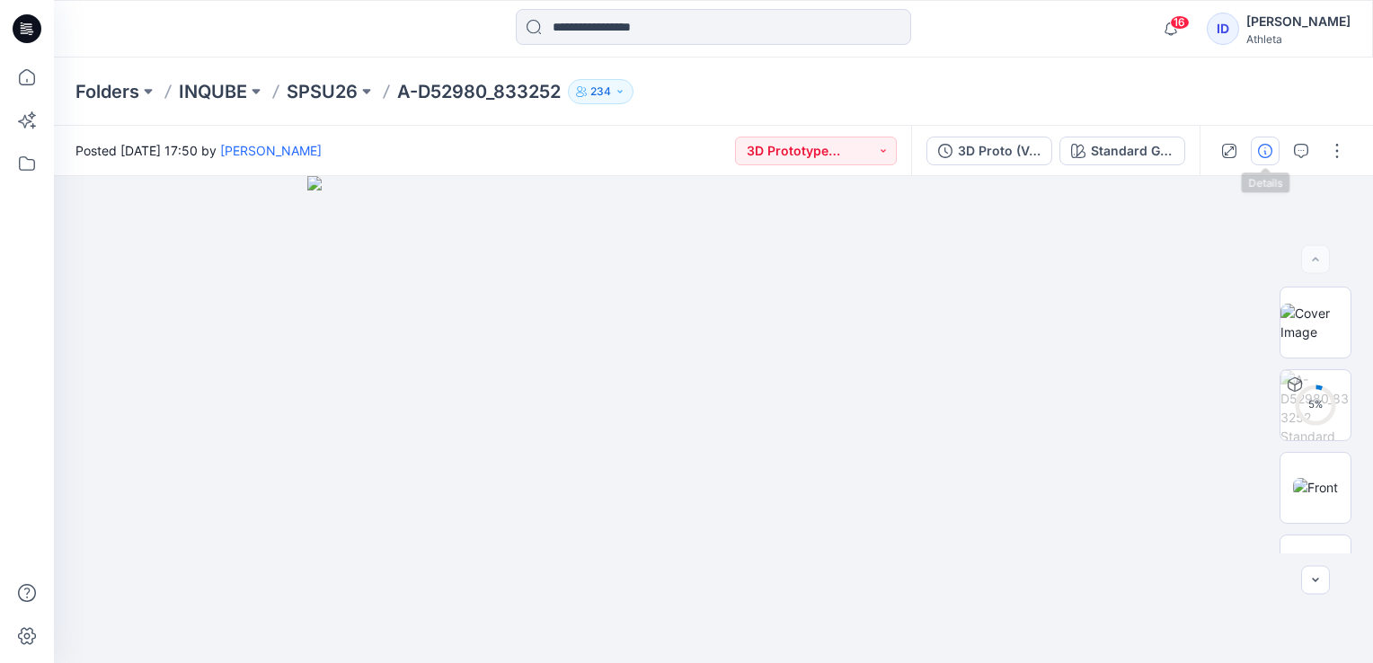
click at [1273, 161] on button "button" at bounding box center [1265, 151] width 29 height 29
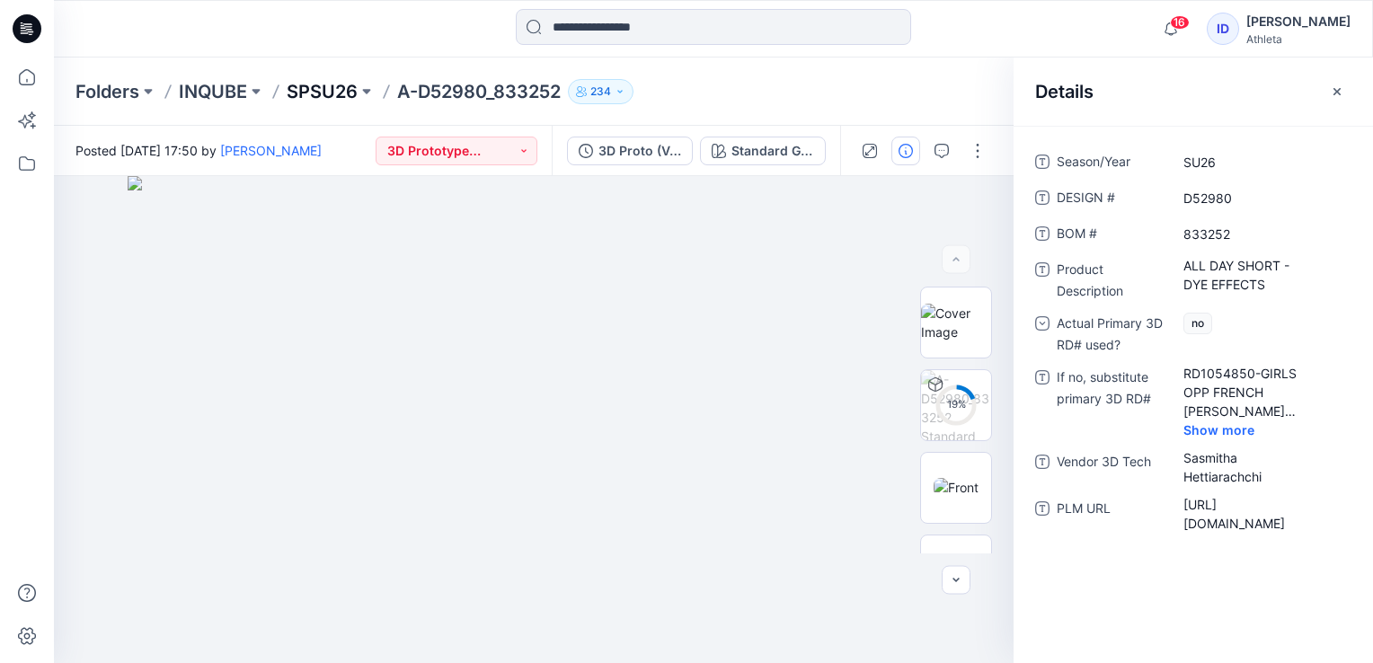
click at [334, 83] on p "SPSU26" at bounding box center [322, 91] width 71 height 25
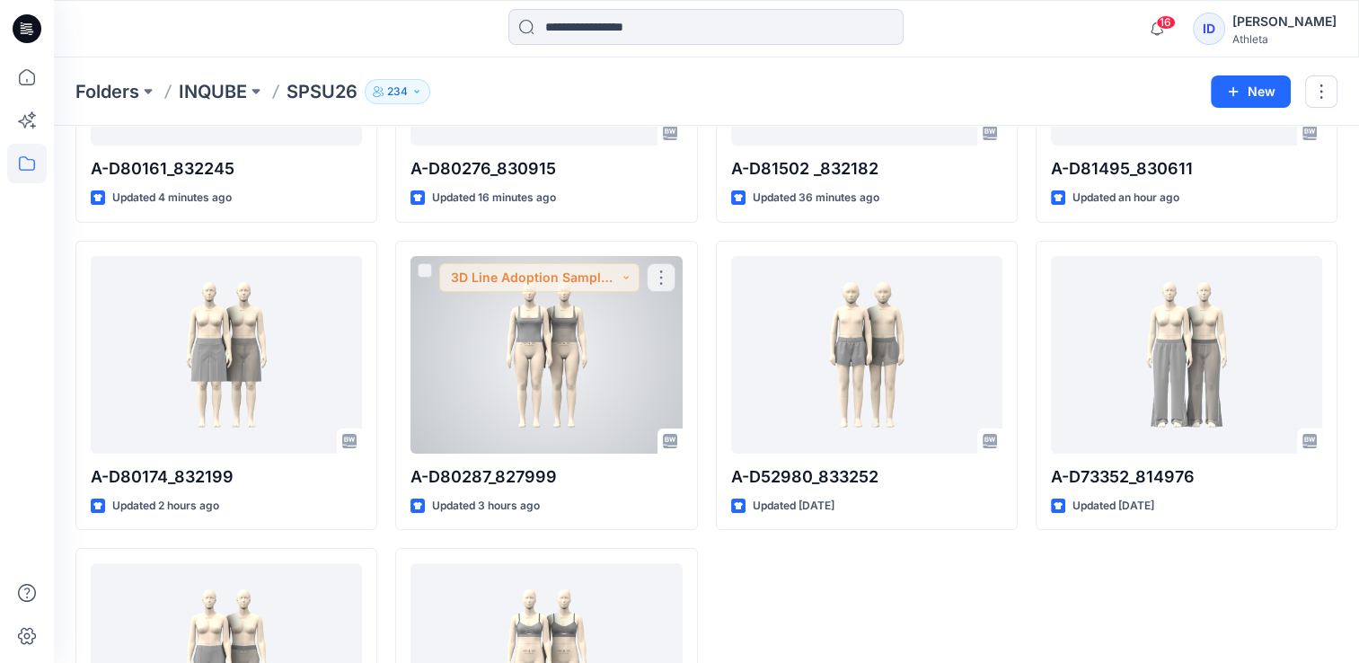
scroll to position [270, 0]
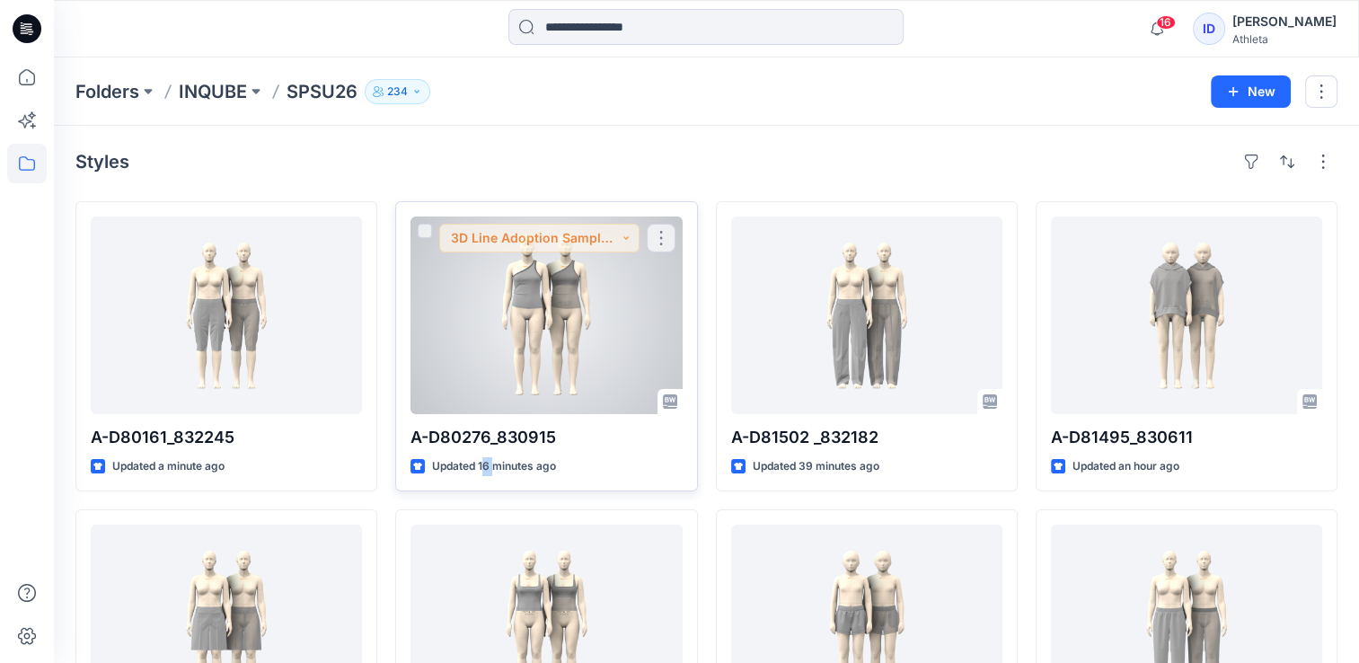
drag, startPoint x: 482, startPoint y: 491, endPoint x: 497, endPoint y: 470, distance: 25.7
click at [497, 470] on div "A-D80276_830915 Updated 16 minutes ago 3D Line Adoption Sample (Vendor) A-D8028…" at bounding box center [546, 654] width 302 height 906
drag, startPoint x: 497, startPoint y: 470, endPoint x: 584, endPoint y: 304, distance: 187.7
click at [584, 304] on div at bounding box center [546, 316] width 271 height 198
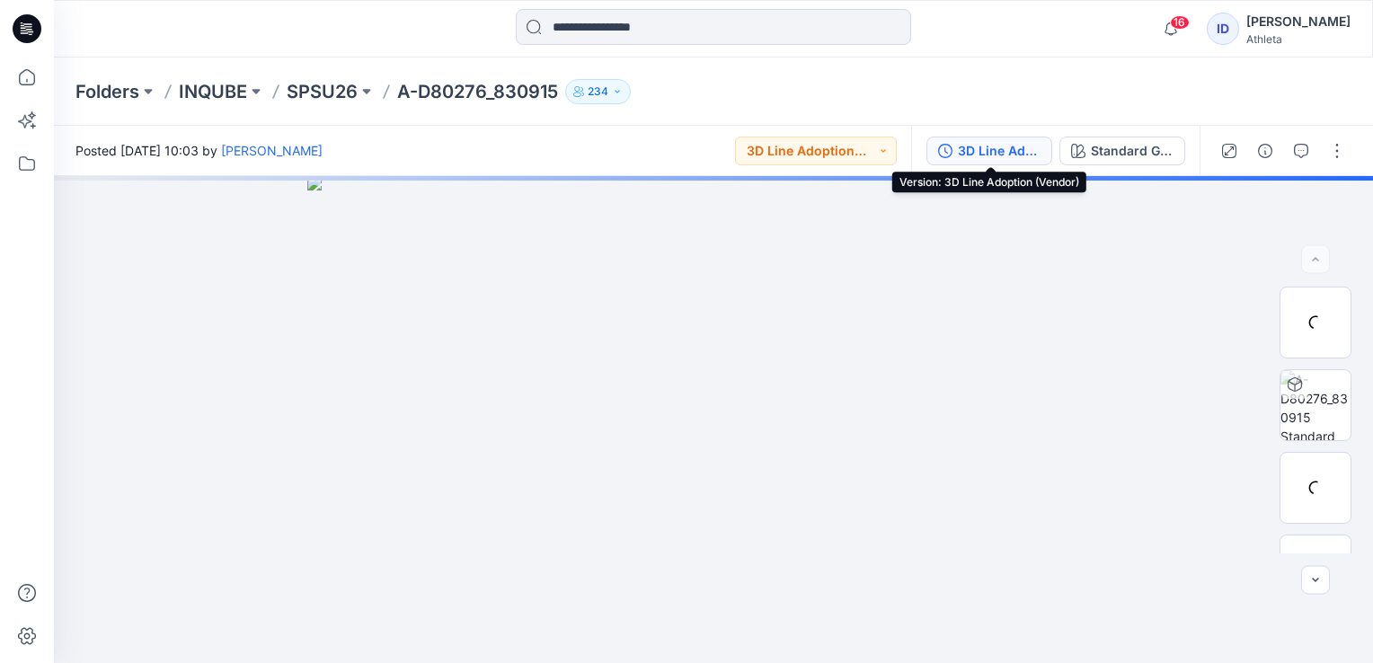
click at [1012, 156] on div "3D Line Adoption (Vendor)" at bounding box center [999, 151] width 83 height 20
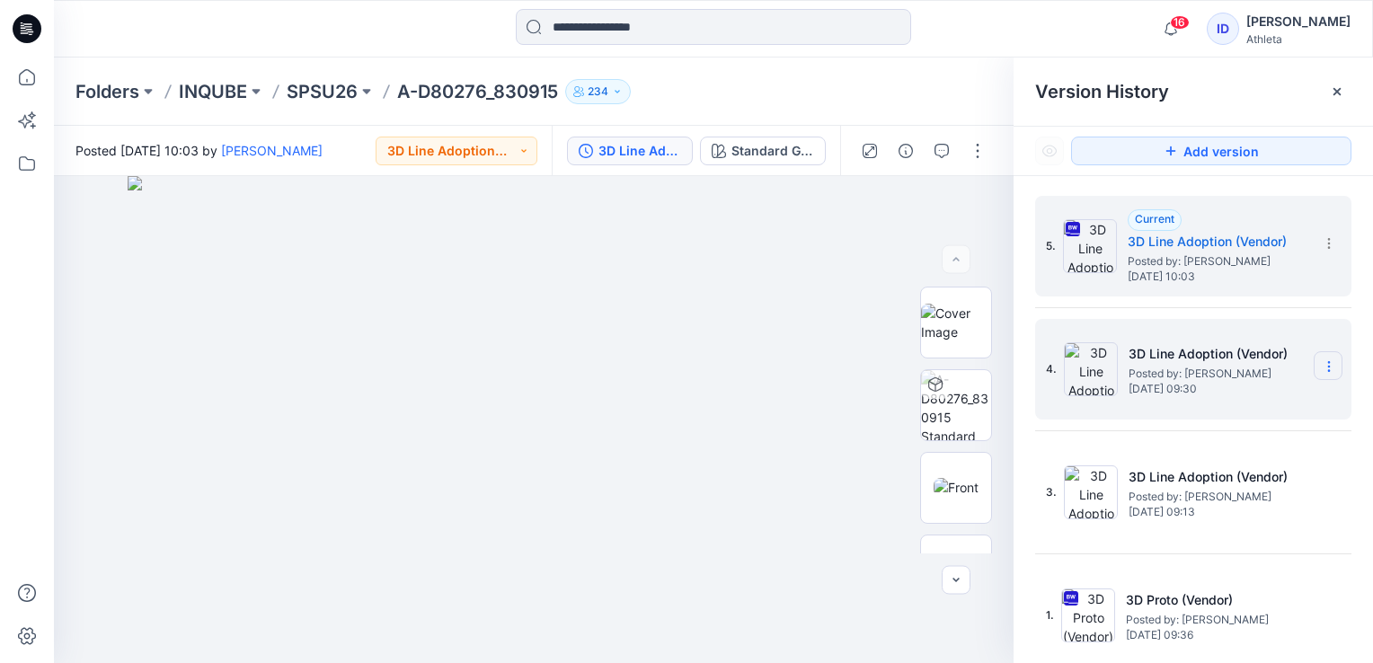
click at [1328, 362] on icon at bounding box center [1328, 362] width 1 height 1
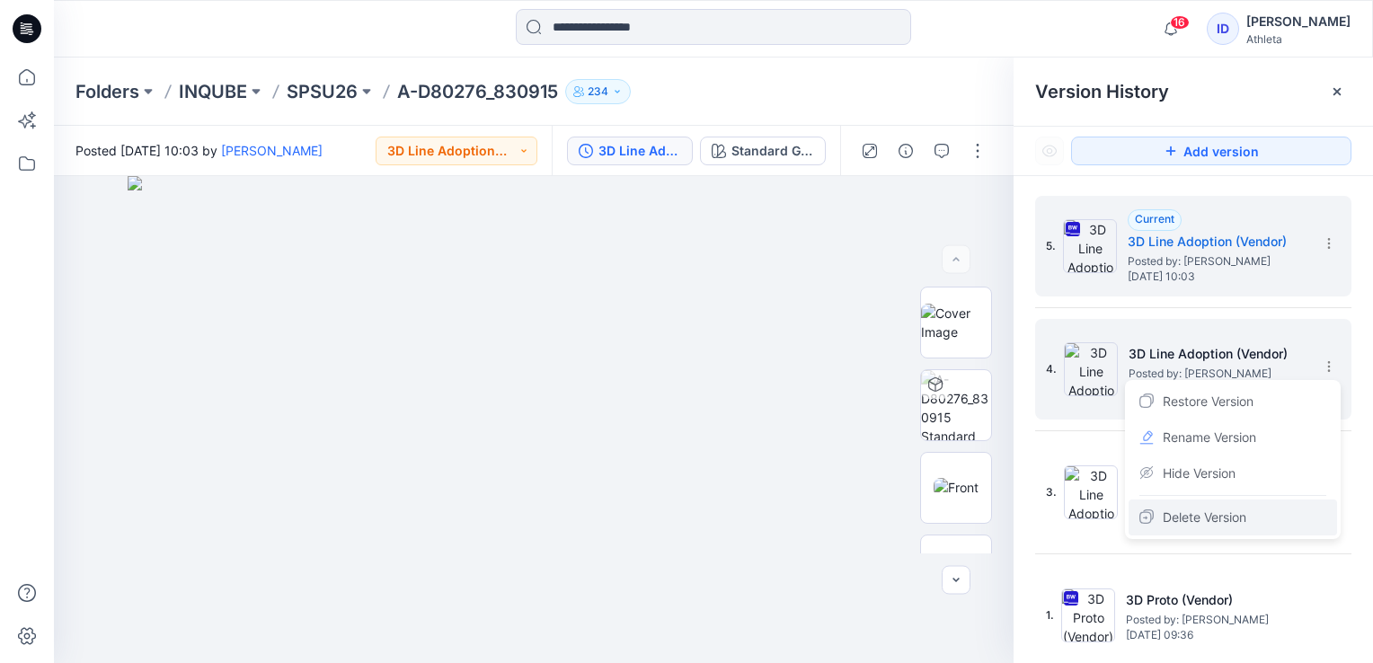
click at [1198, 503] on div "Delete Version" at bounding box center [1232, 517] width 208 height 36
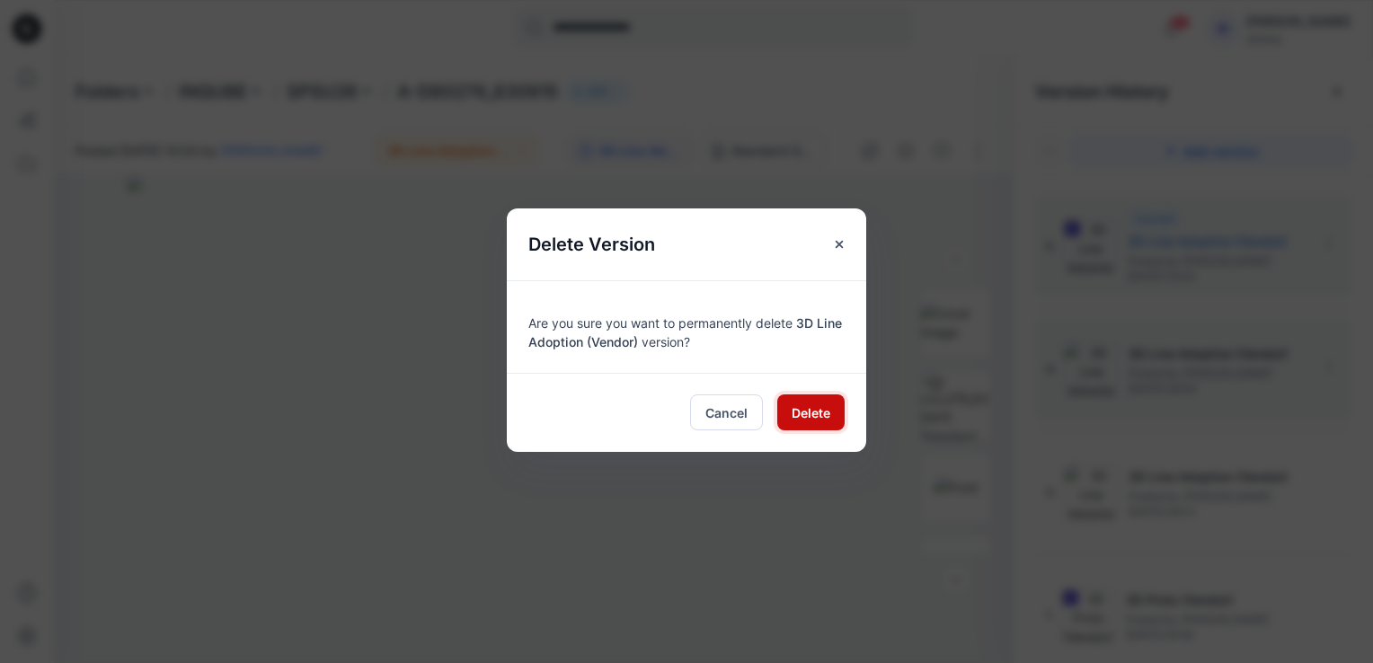
click at [815, 415] on span "Delete" at bounding box center [810, 412] width 39 height 19
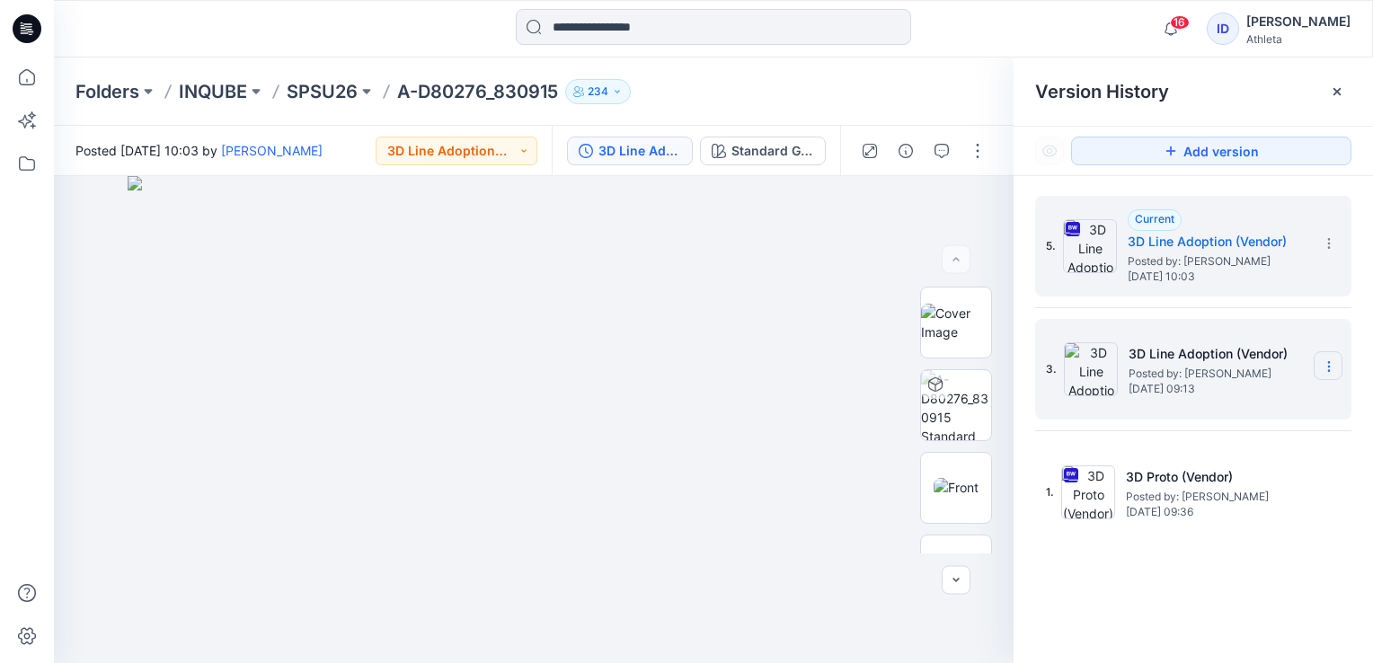
click at [1332, 365] on icon at bounding box center [1328, 366] width 14 height 14
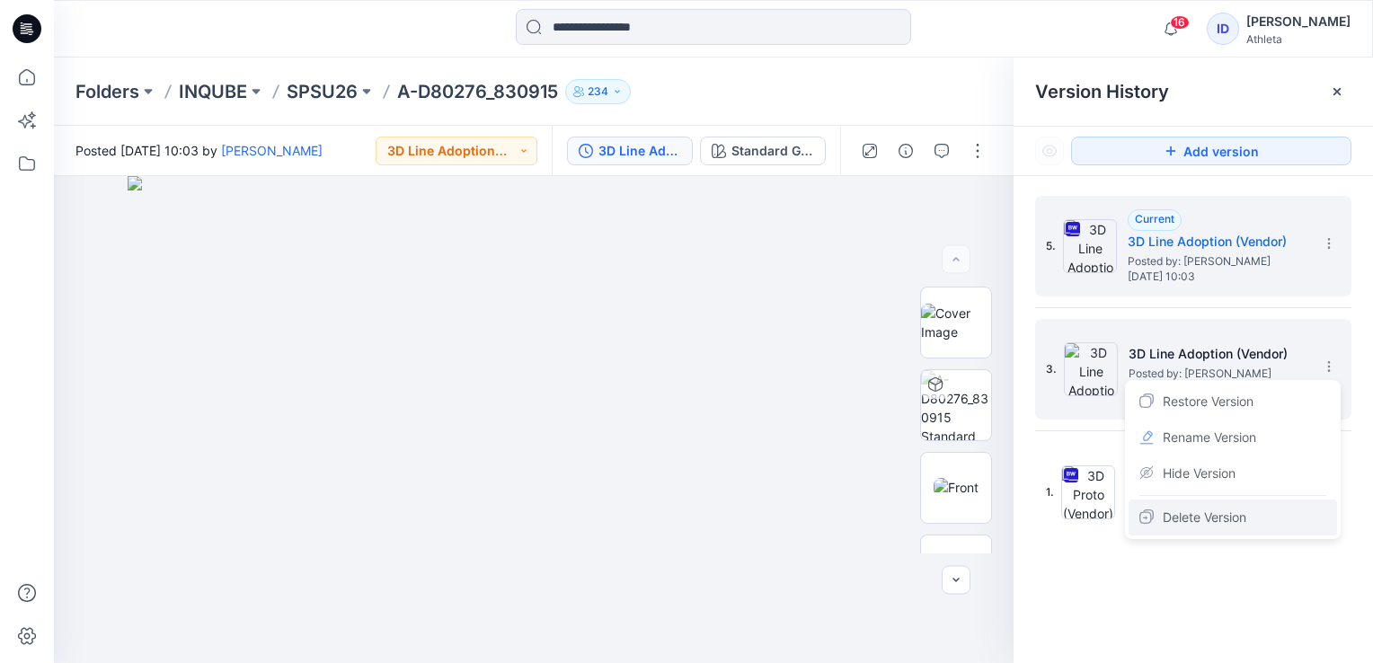
click at [1192, 516] on span "Delete Version" at bounding box center [1204, 518] width 84 height 22
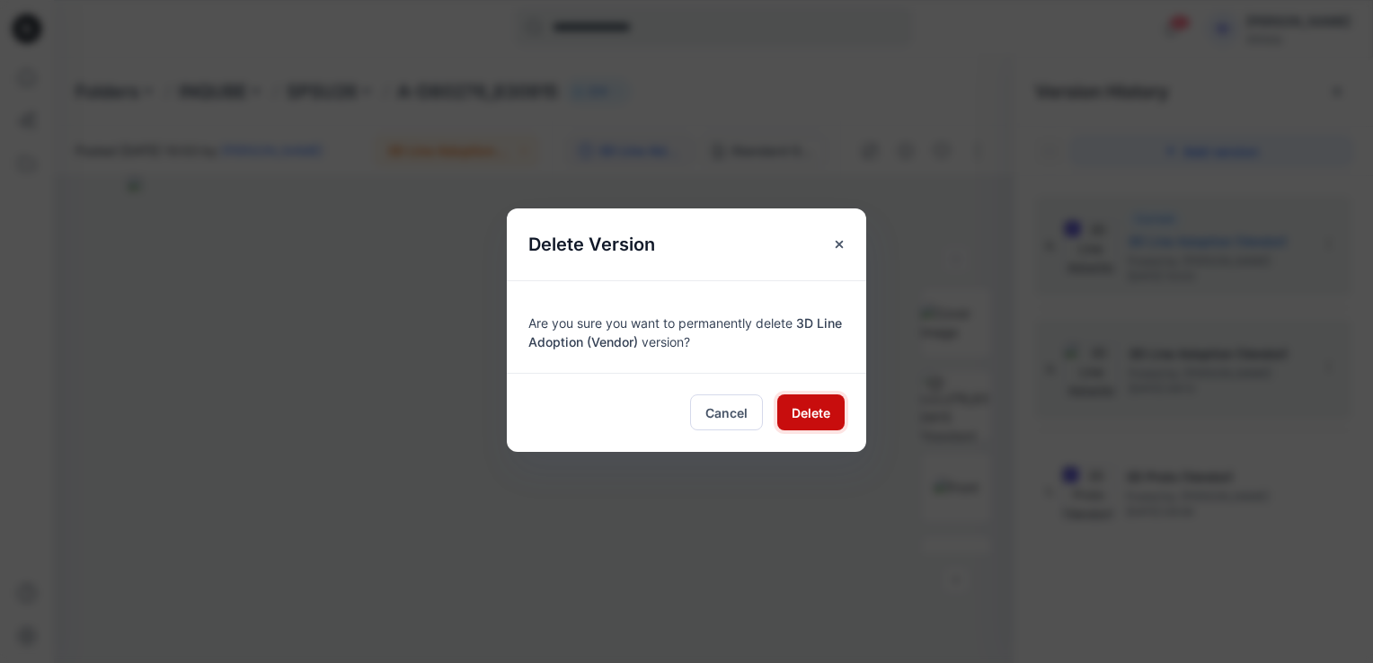
click at [826, 416] on span "Delete" at bounding box center [810, 412] width 39 height 19
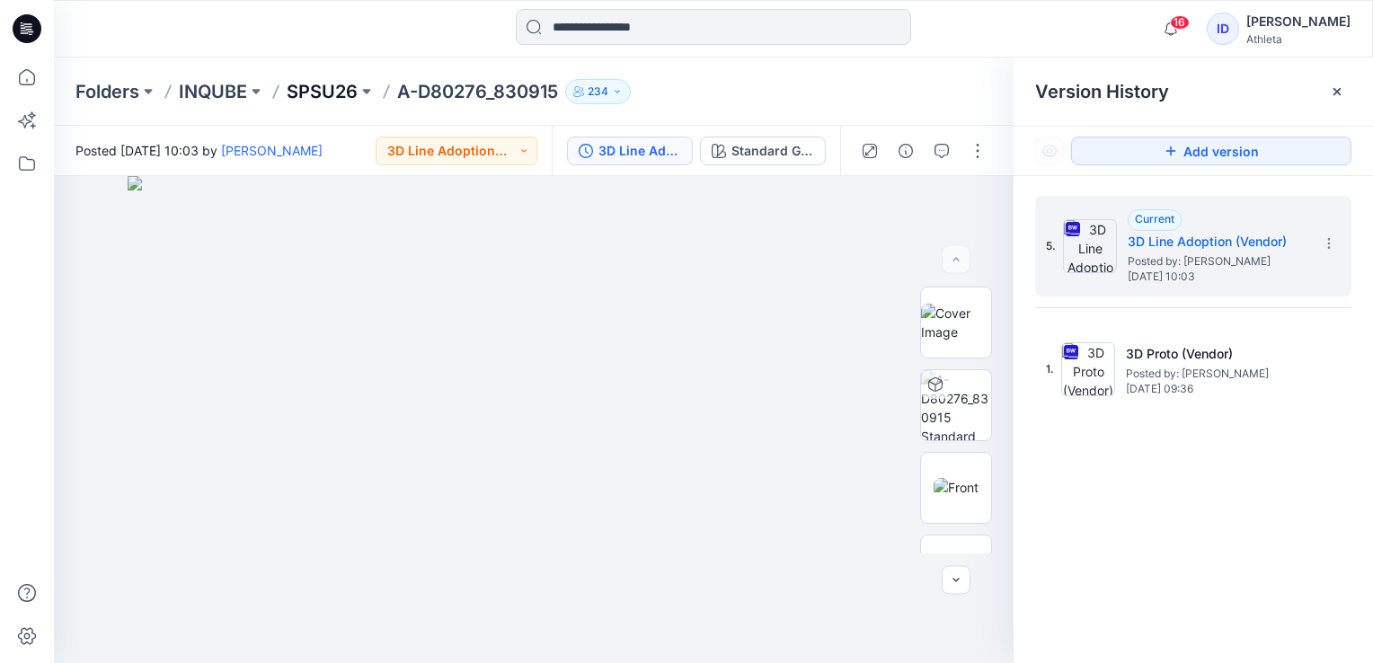
click at [351, 95] on p "SPSU26" at bounding box center [322, 91] width 71 height 25
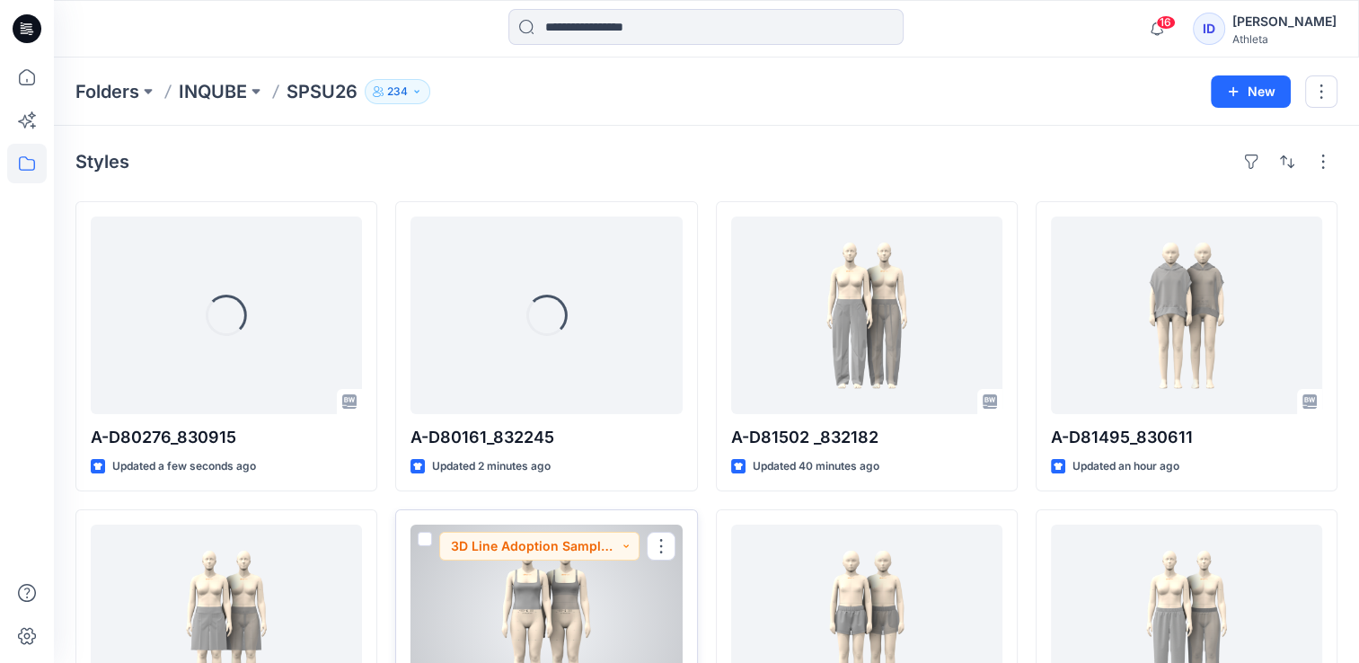
click at [492, 558] on button "3D Line Adoption Sample (Vendor)" at bounding box center [538, 546] width 199 height 29
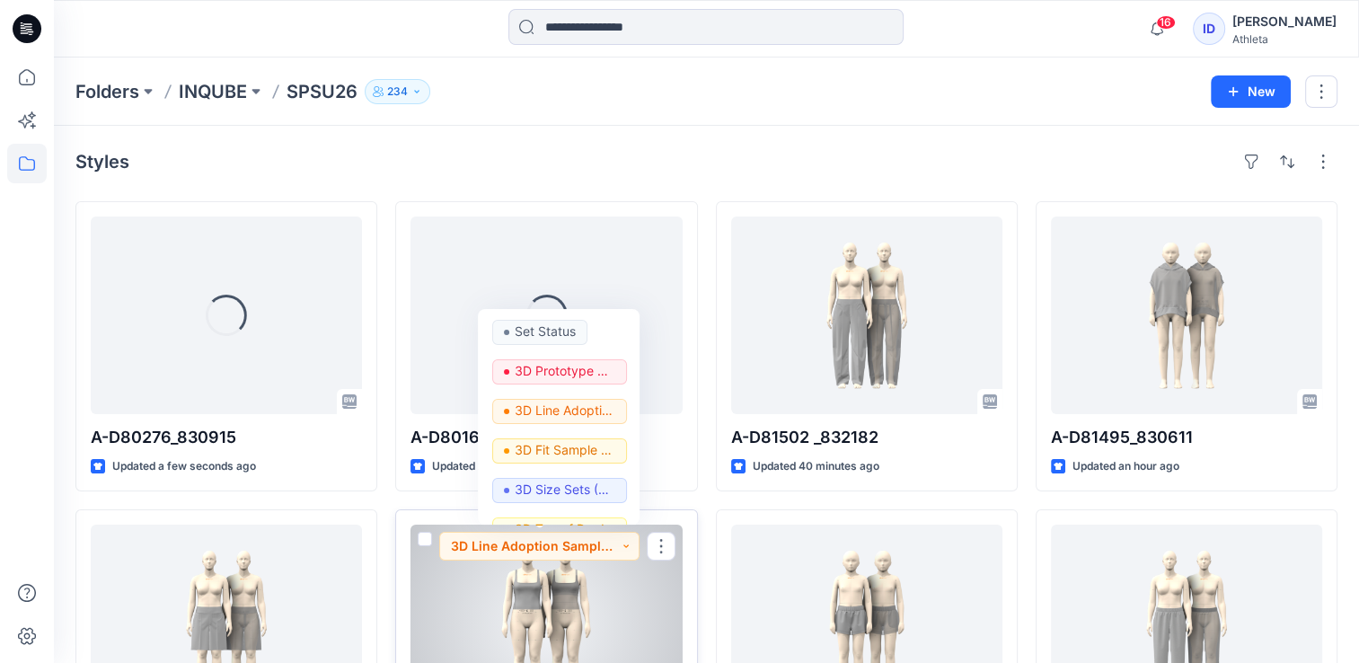
click at [565, 577] on div at bounding box center [546, 624] width 271 height 198
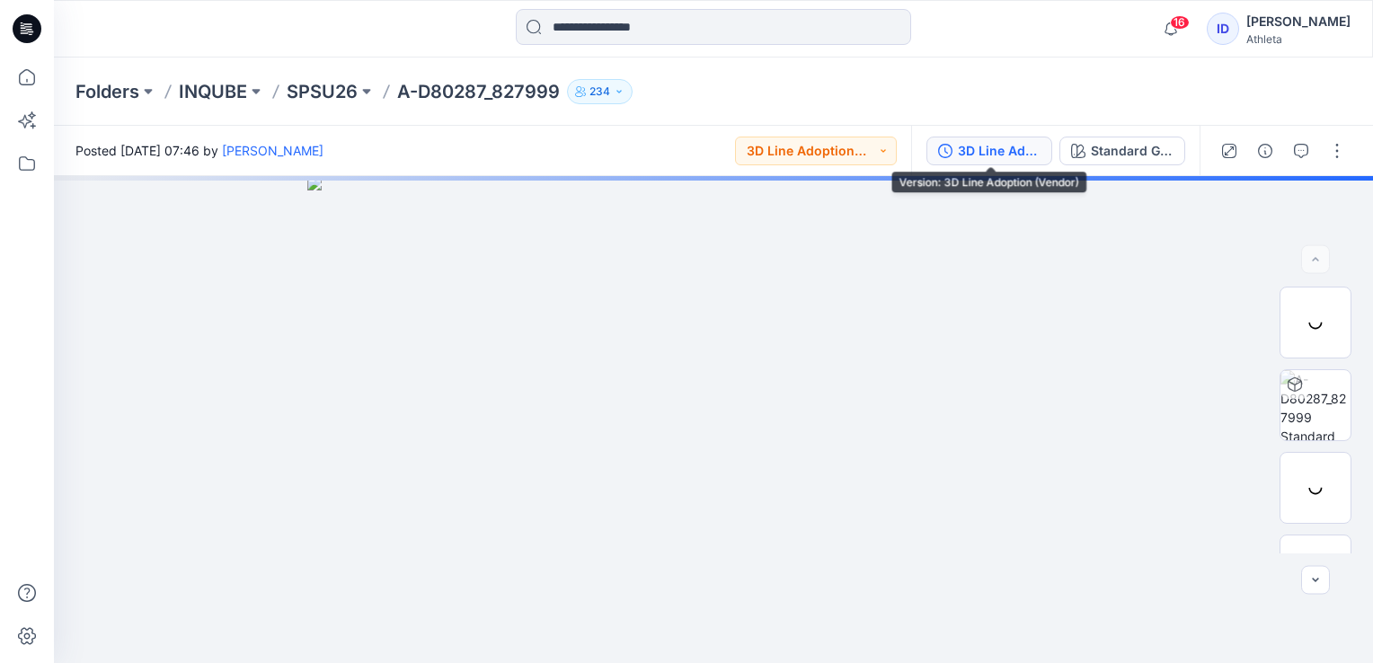
click at [1010, 156] on div "3D Line Adoption (Vendor)" at bounding box center [999, 151] width 83 height 20
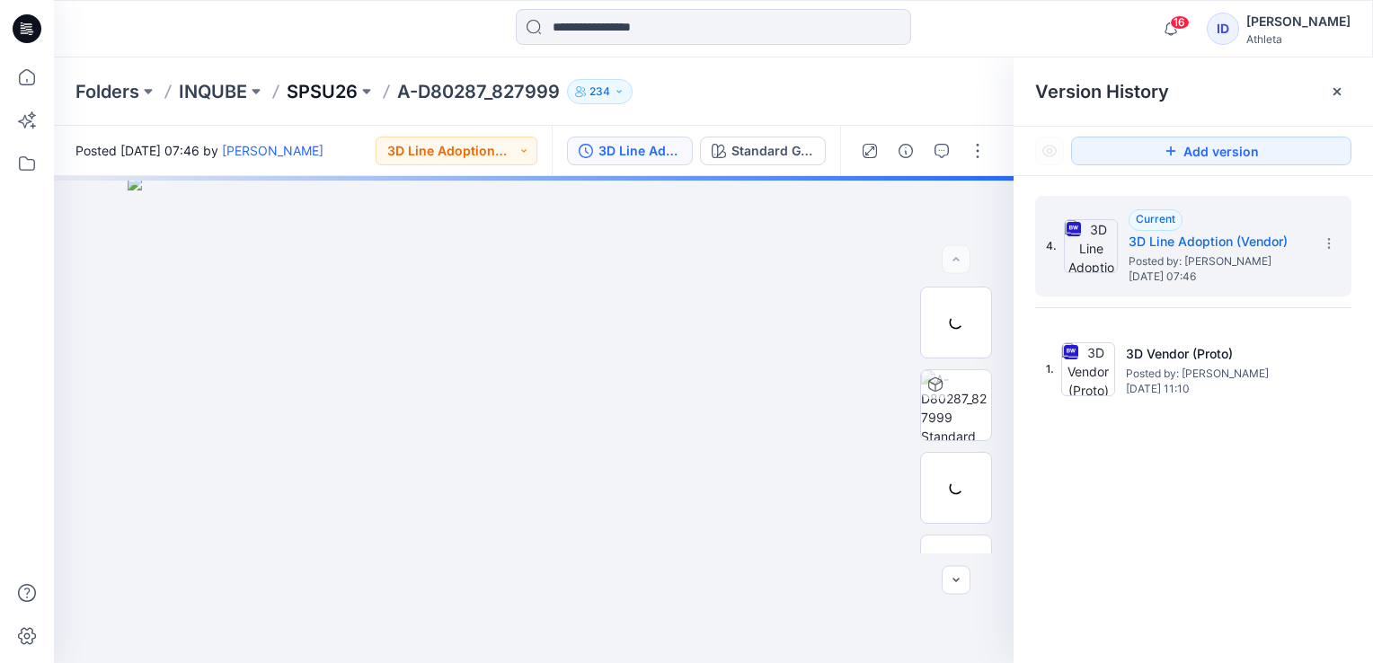
click at [345, 80] on p "SPSU26" at bounding box center [322, 91] width 71 height 25
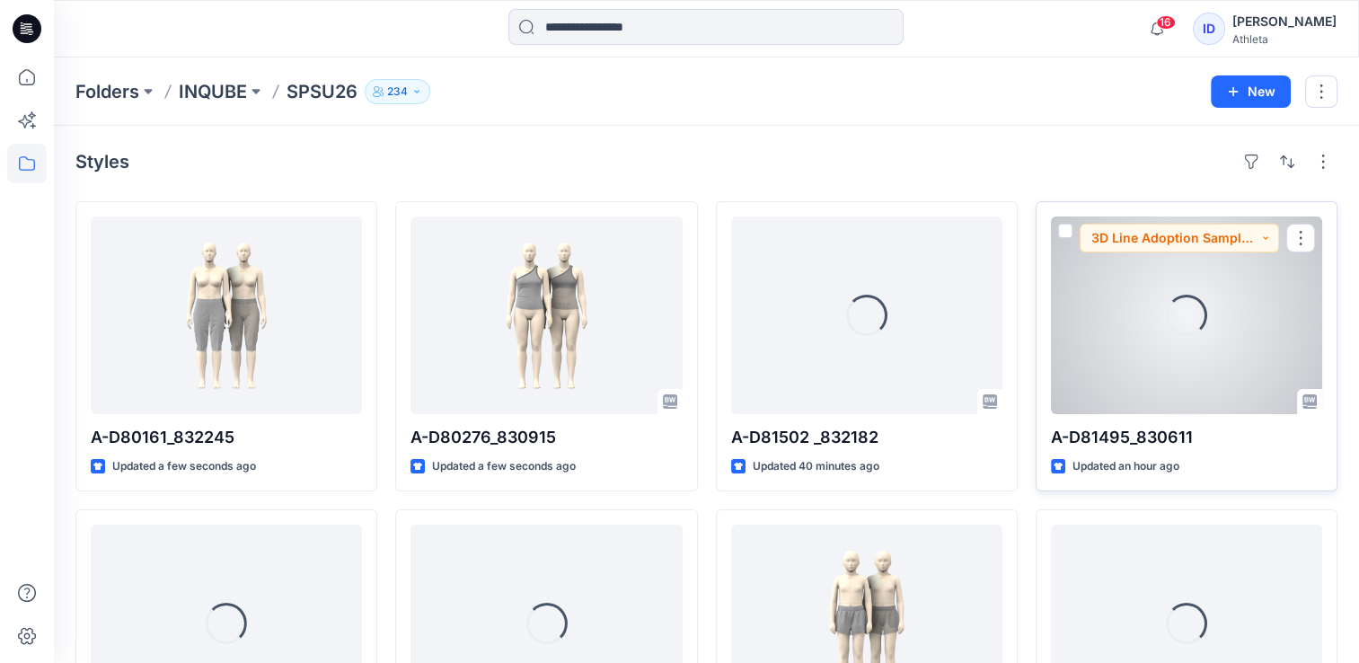
click at [1136, 363] on div "Loading..." at bounding box center [1186, 316] width 271 height 198
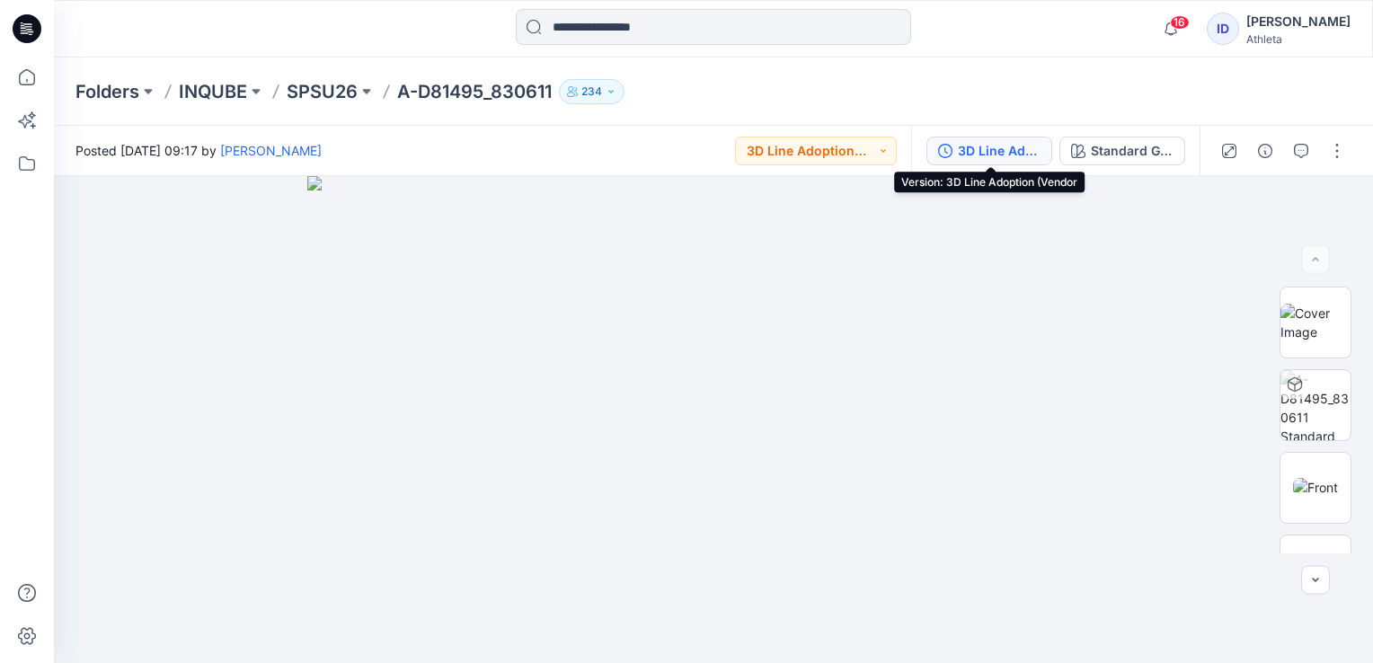
click at [981, 155] on div "3D Line Adoption (Vendor" at bounding box center [999, 151] width 83 height 20
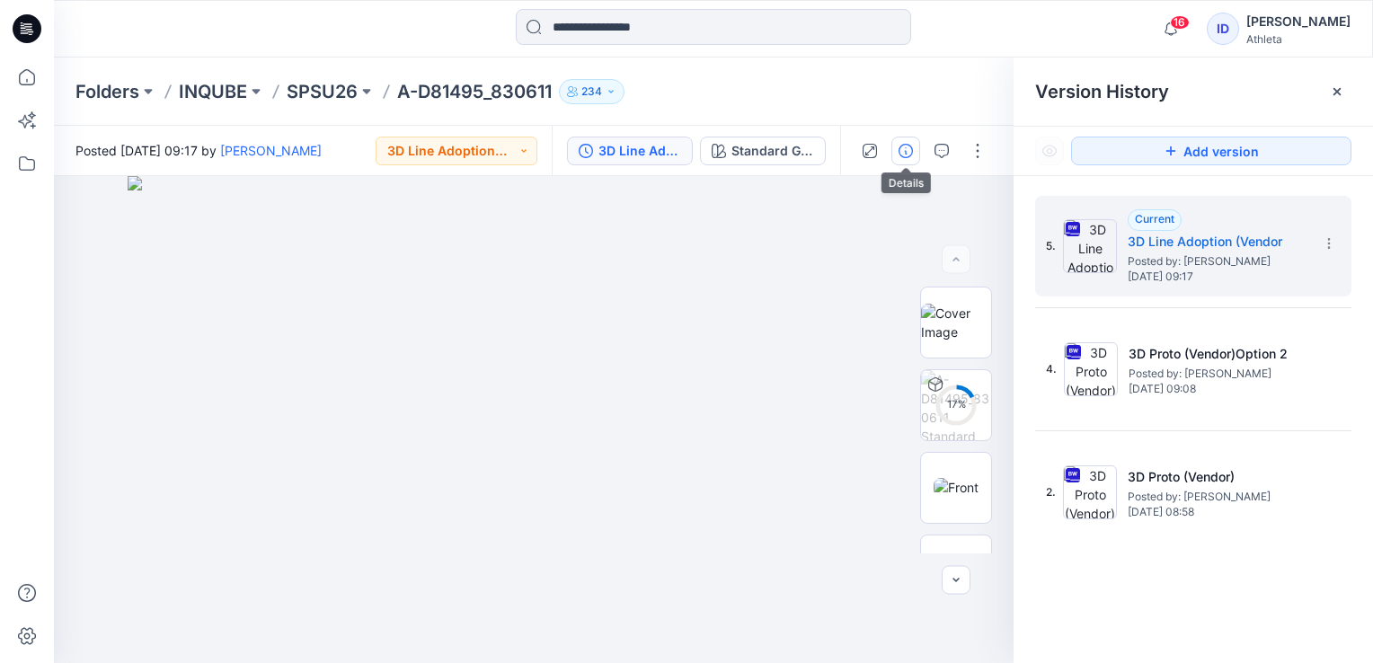
click at [906, 142] on button "button" at bounding box center [905, 151] width 29 height 29
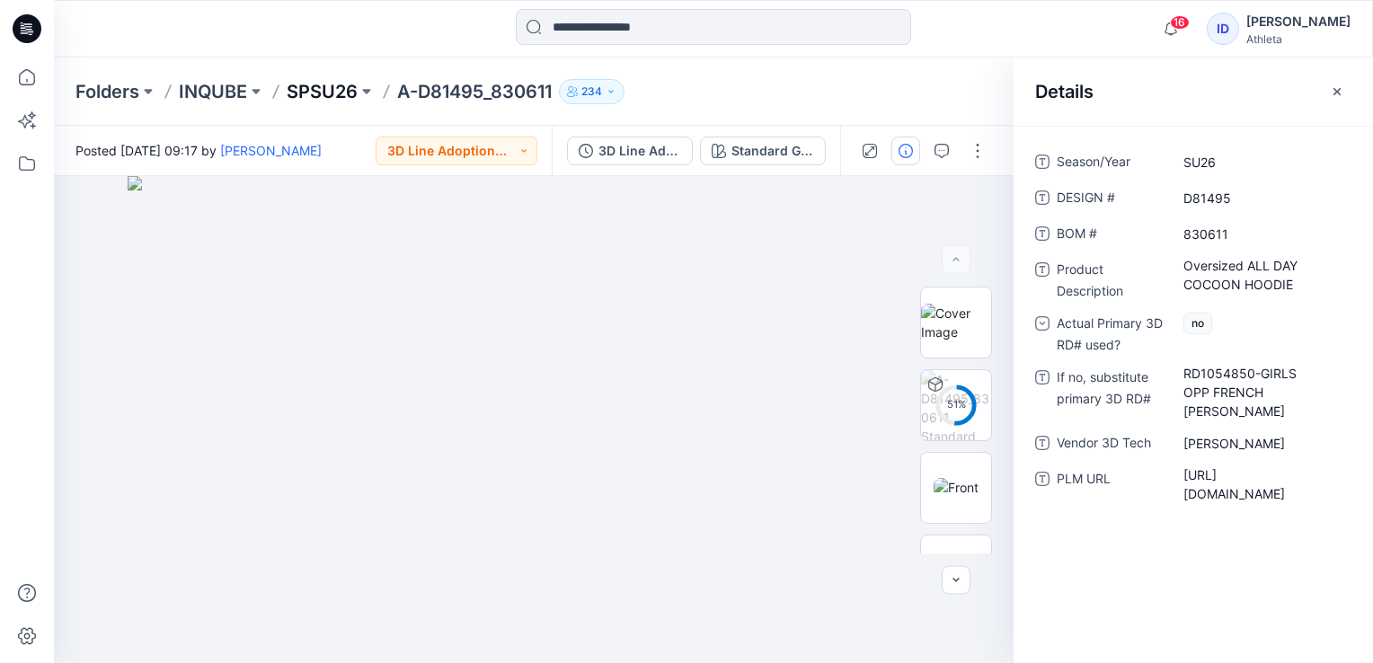
click at [302, 87] on p "SPSU26" at bounding box center [322, 91] width 71 height 25
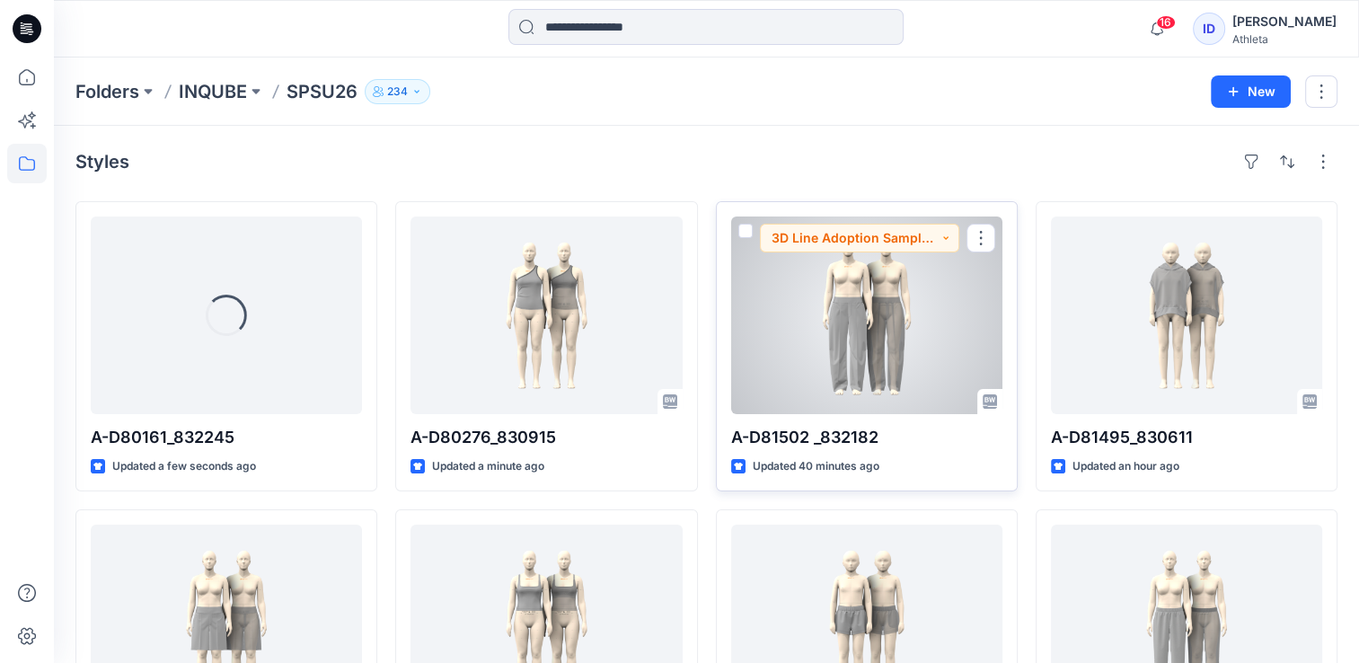
click at [853, 353] on div at bounding box center [866, 316] width 271 height 198
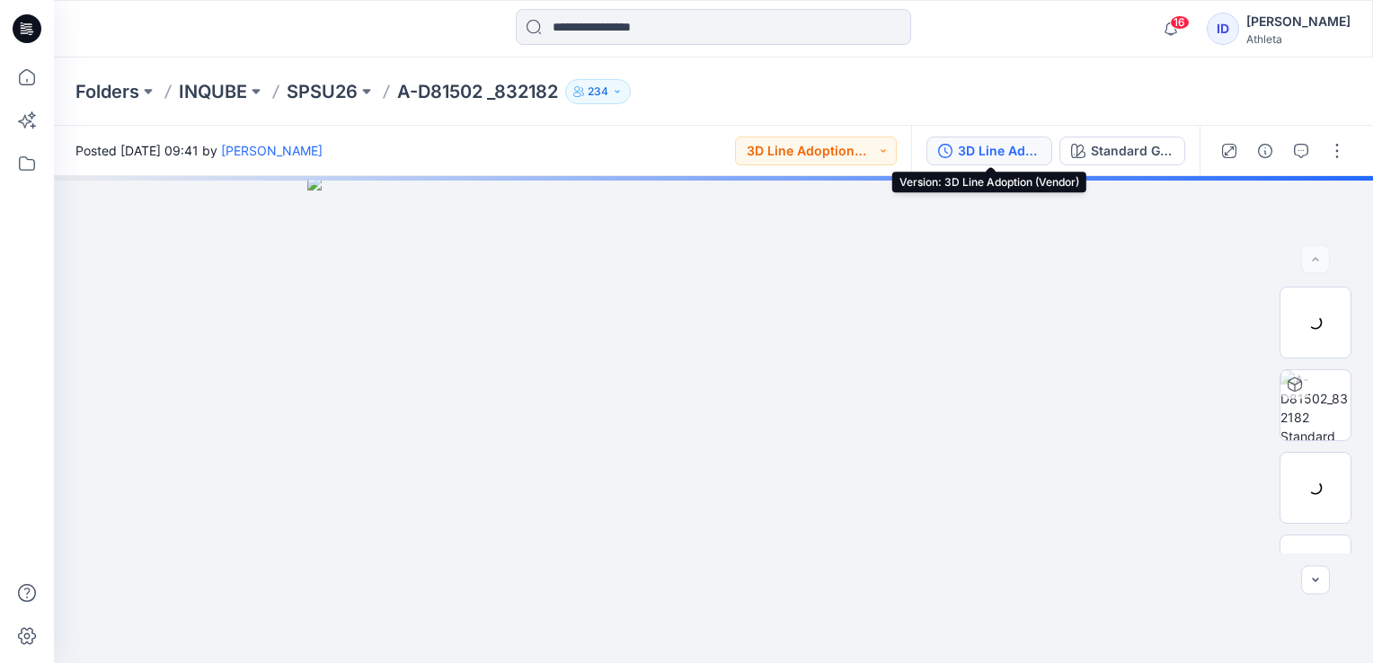
click at [1003, 154] on div "3D Line Adoption (Vendor)" at bounding box center [999, 151] width 83 height 20
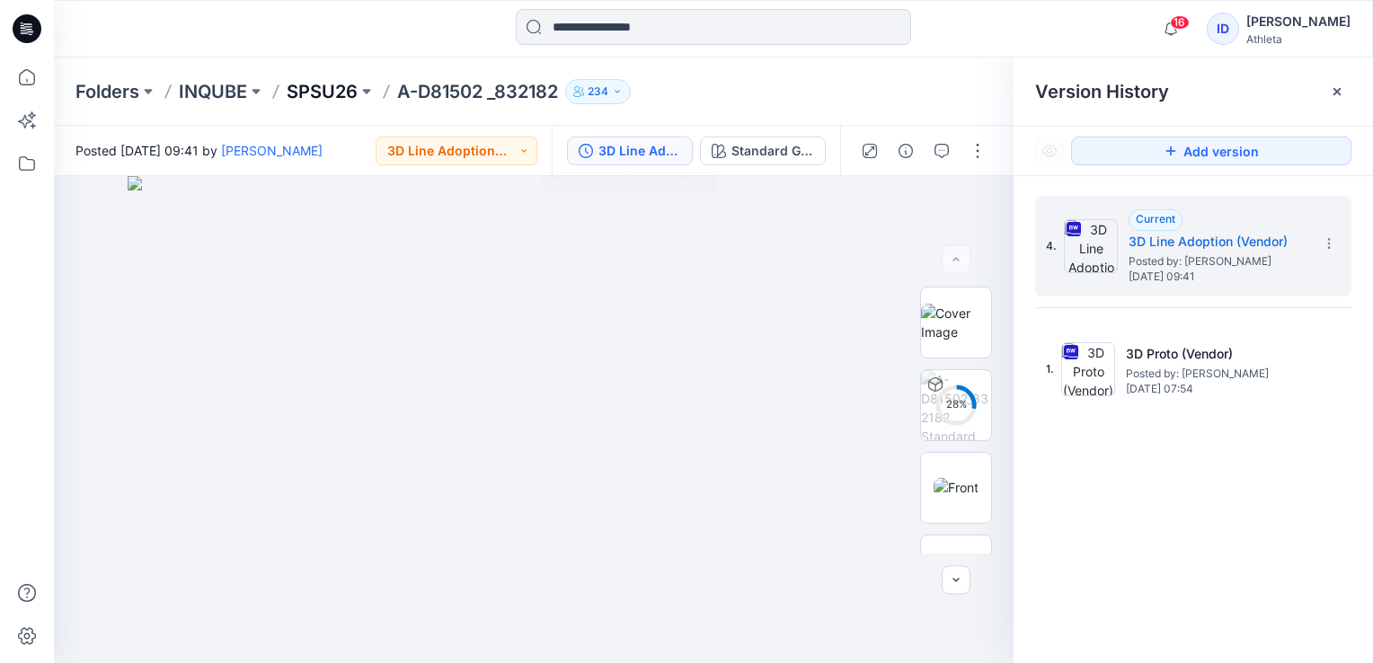
click at [336, 90] on p "SPSU26" at bounding box center [322, 91] width 71 height 25
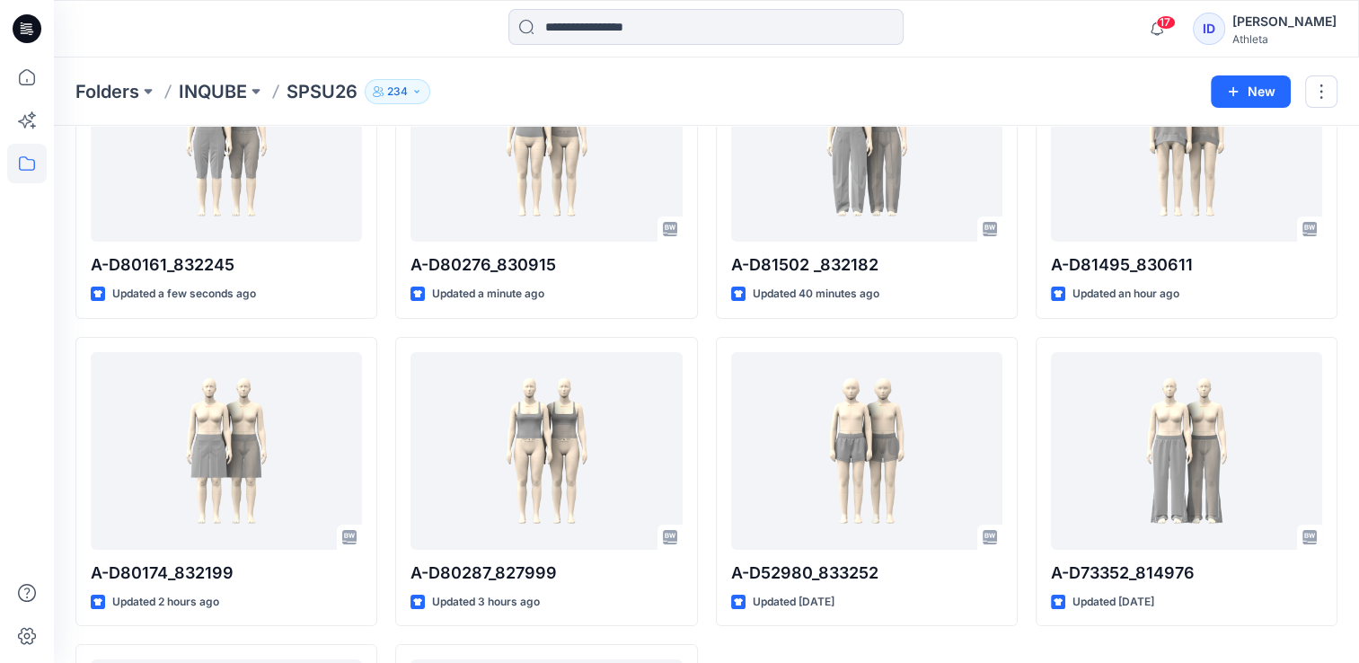
scroll to position [180, 0]
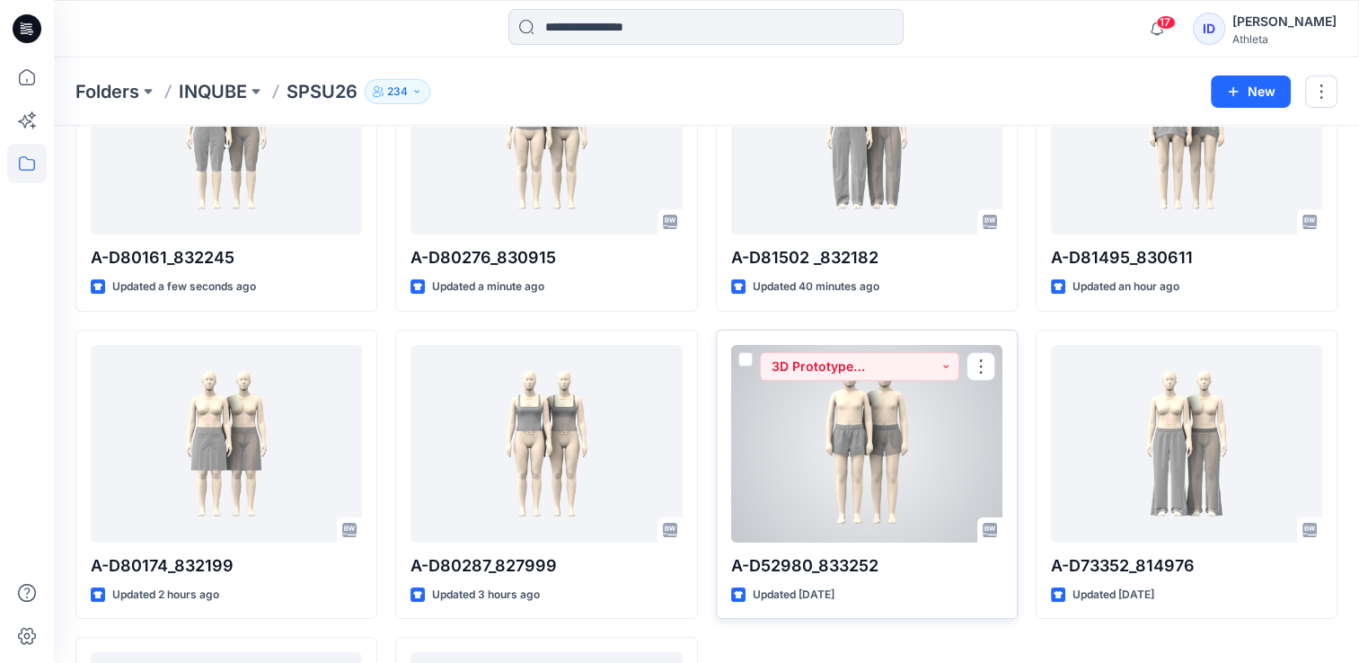
click at [793, 518] on div at bounding box center [866, 444] width 271 height 198
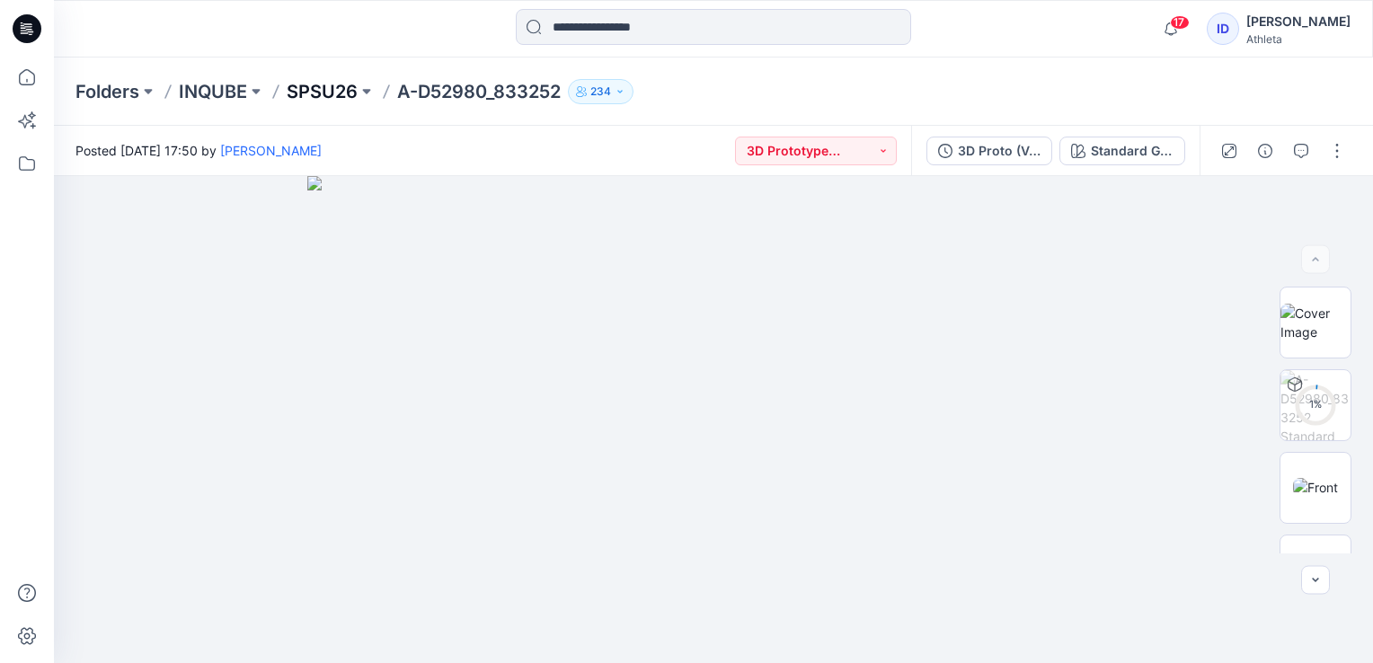
click at [349, 99] on p "SPSU26" at bounding box center [322, 91] width 71 height 25
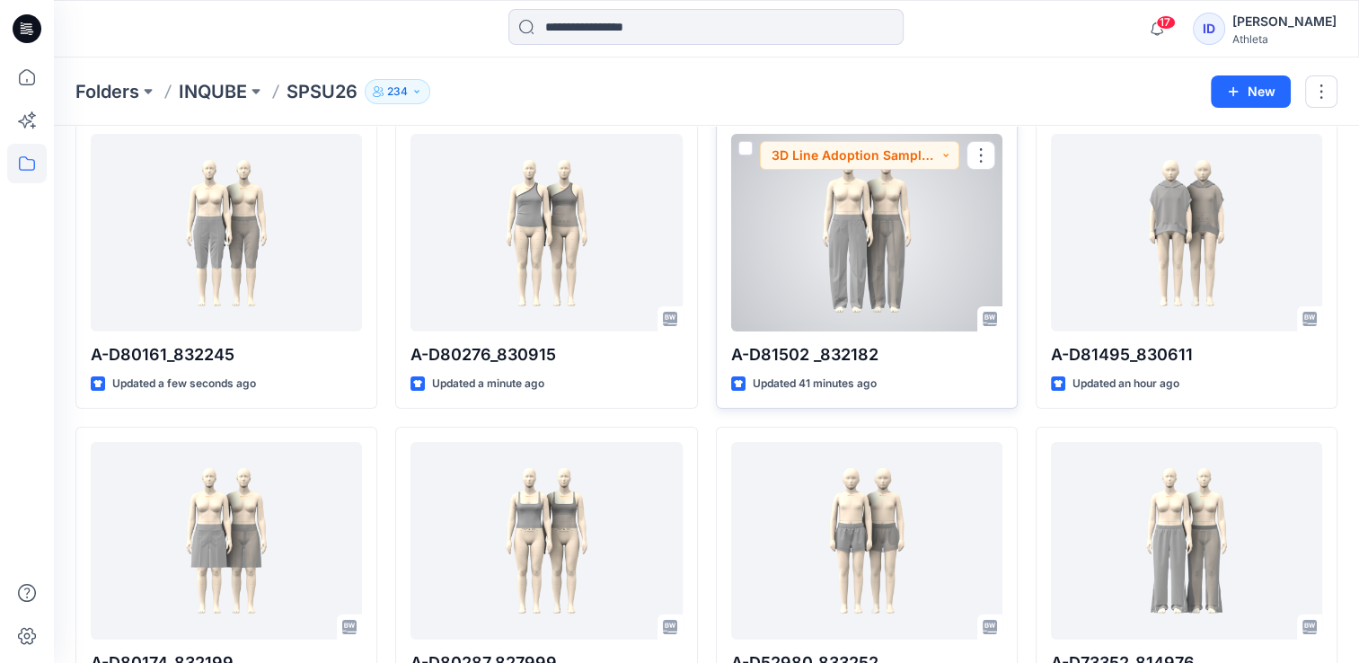
scroll to position [90, 0]
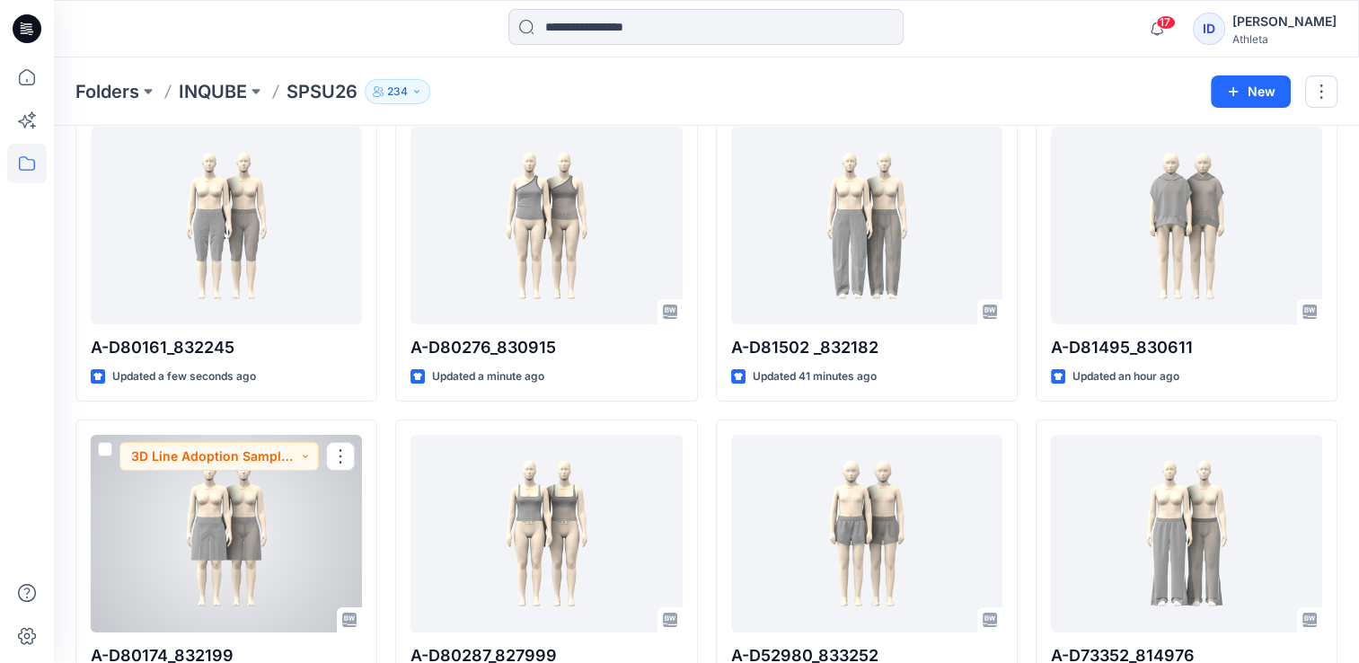
click at [226, 477] on div at bounding box center [226, 534] width 271 height 198
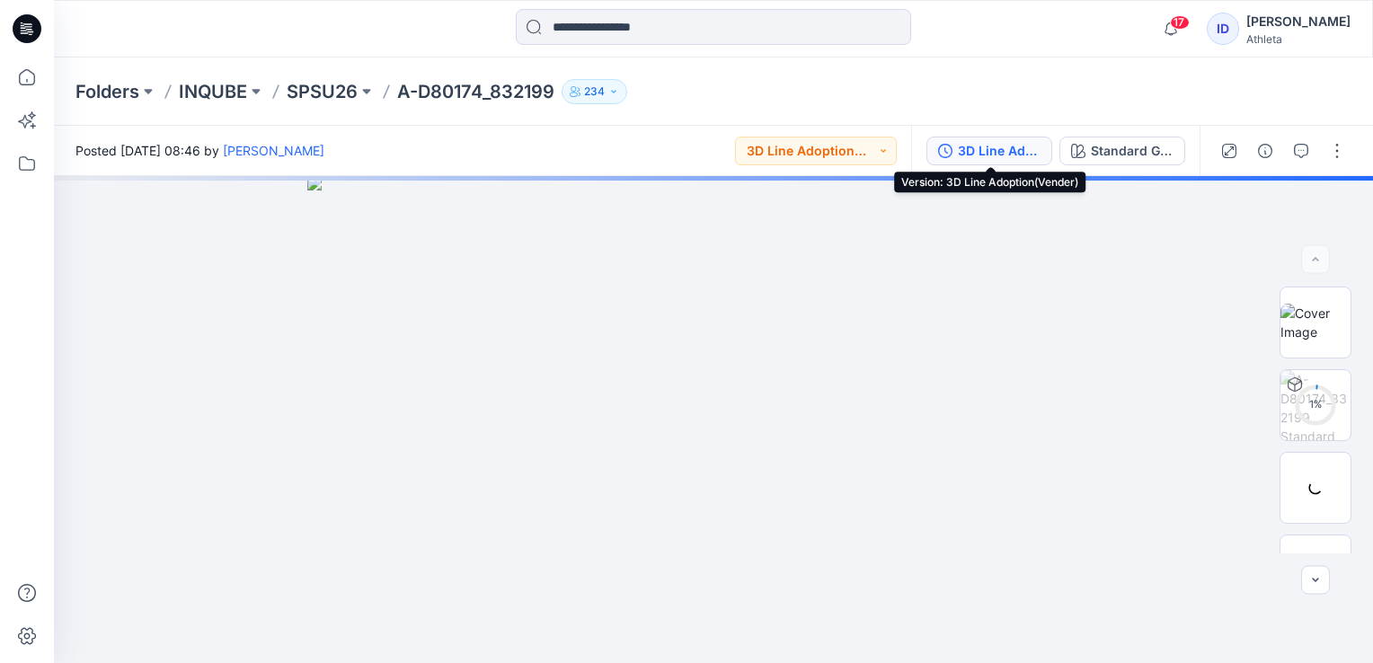
click at [1029, 155] on div "3D Line Adoption(Vender)" at bounding box center [999, 151] width 83 height 20
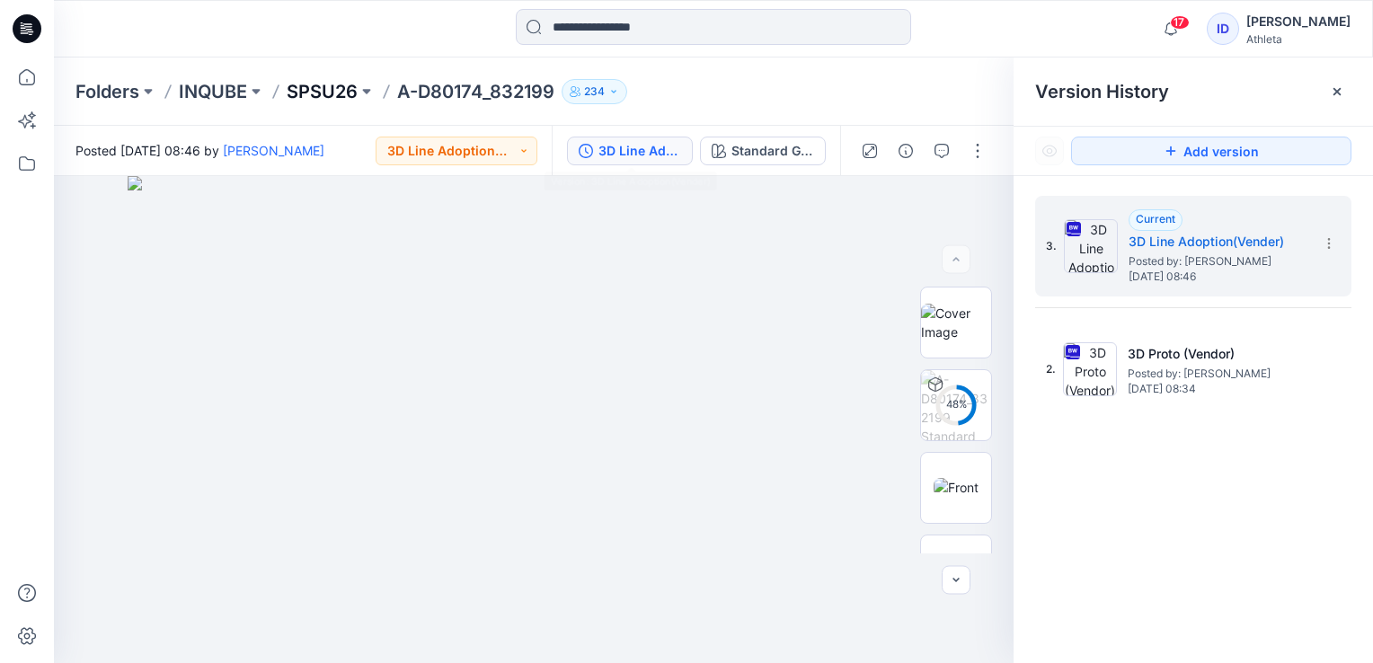
click at [354, 92] on p "SPSU26" at bounding box center [322, 91] width 71 height 25
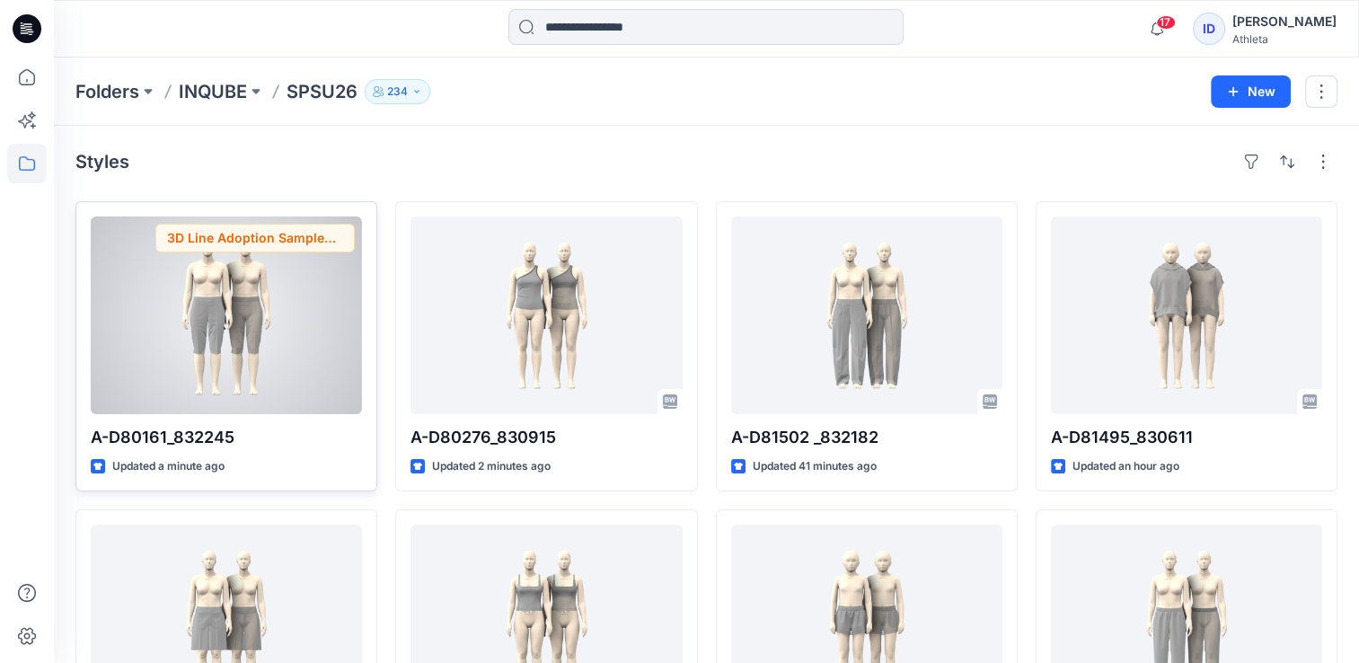
click at [305, 292] on div at bounding box center [226, 316] width 271 height 198
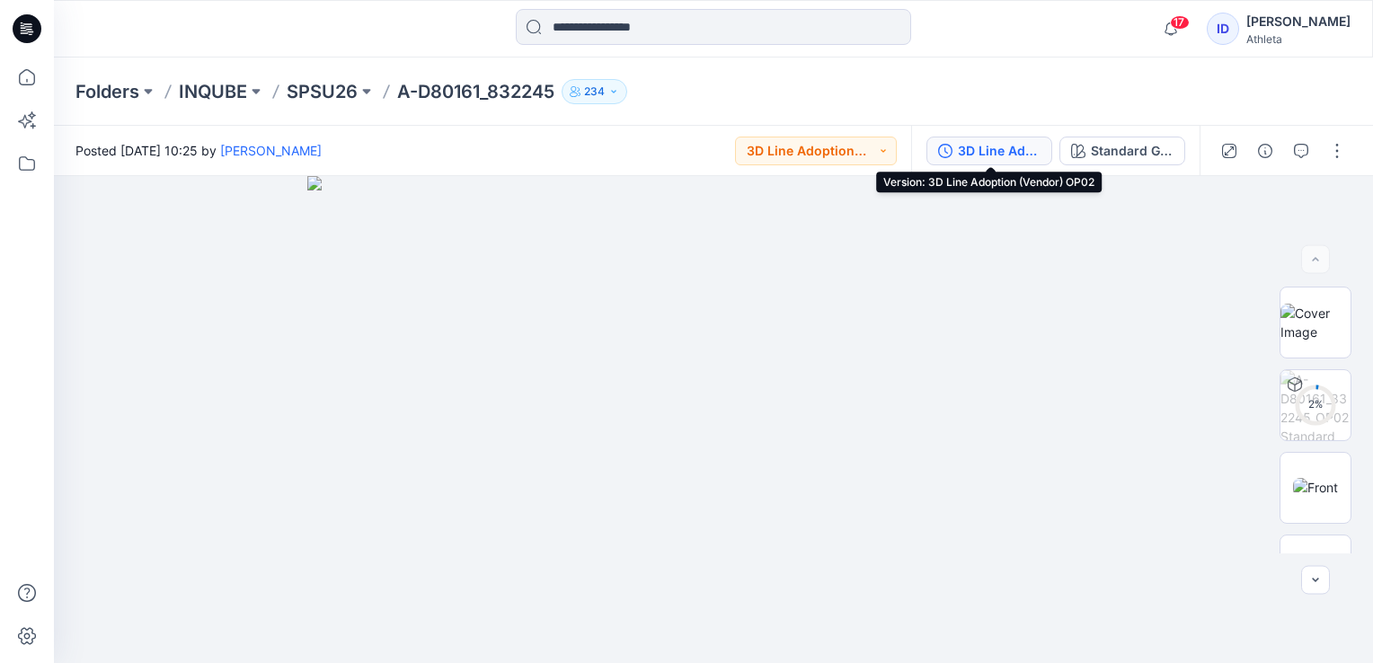
click at [1006, 145] on div "3D Line Adoption (Vendor) OP02" at bounding box center [999, 151] width 83 height 20
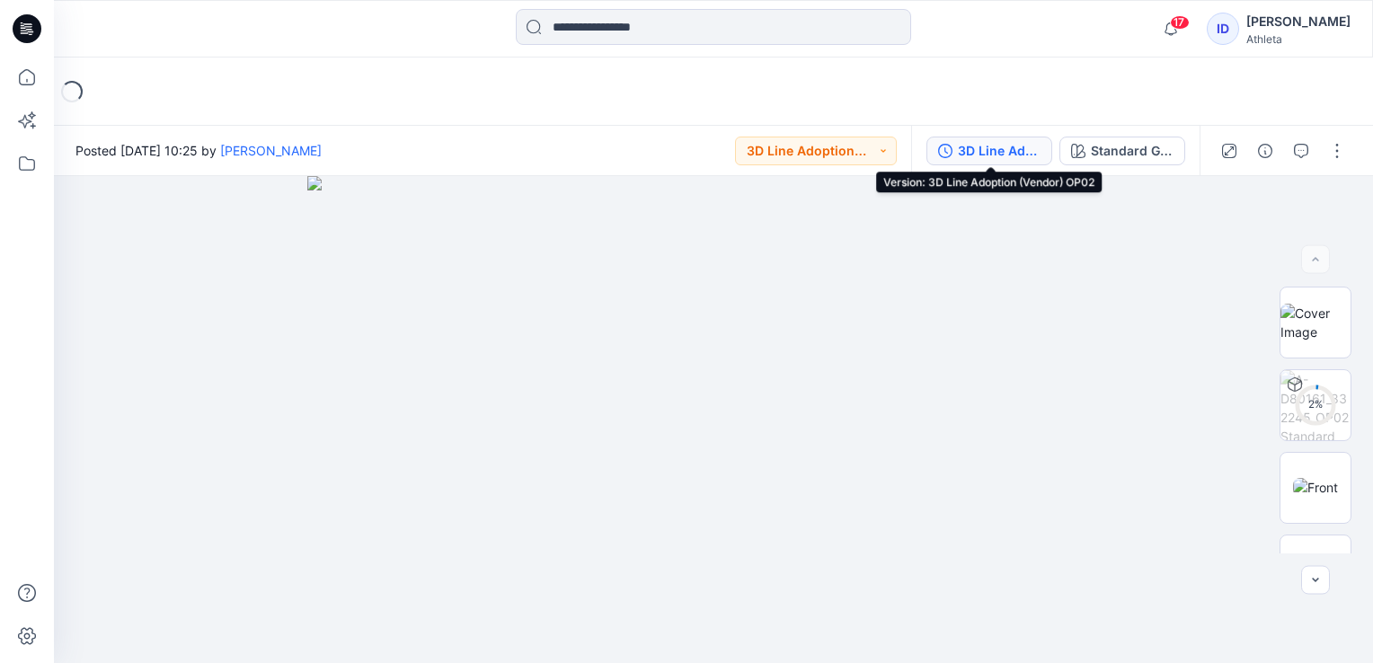
click at [976, 155] on div "3D Line Adoption (Vendor) OP02" at bounding box center [999, 151] width 83 height 20
